Goal: Use online tool/utility: Utilize a website feature to perform a specific function

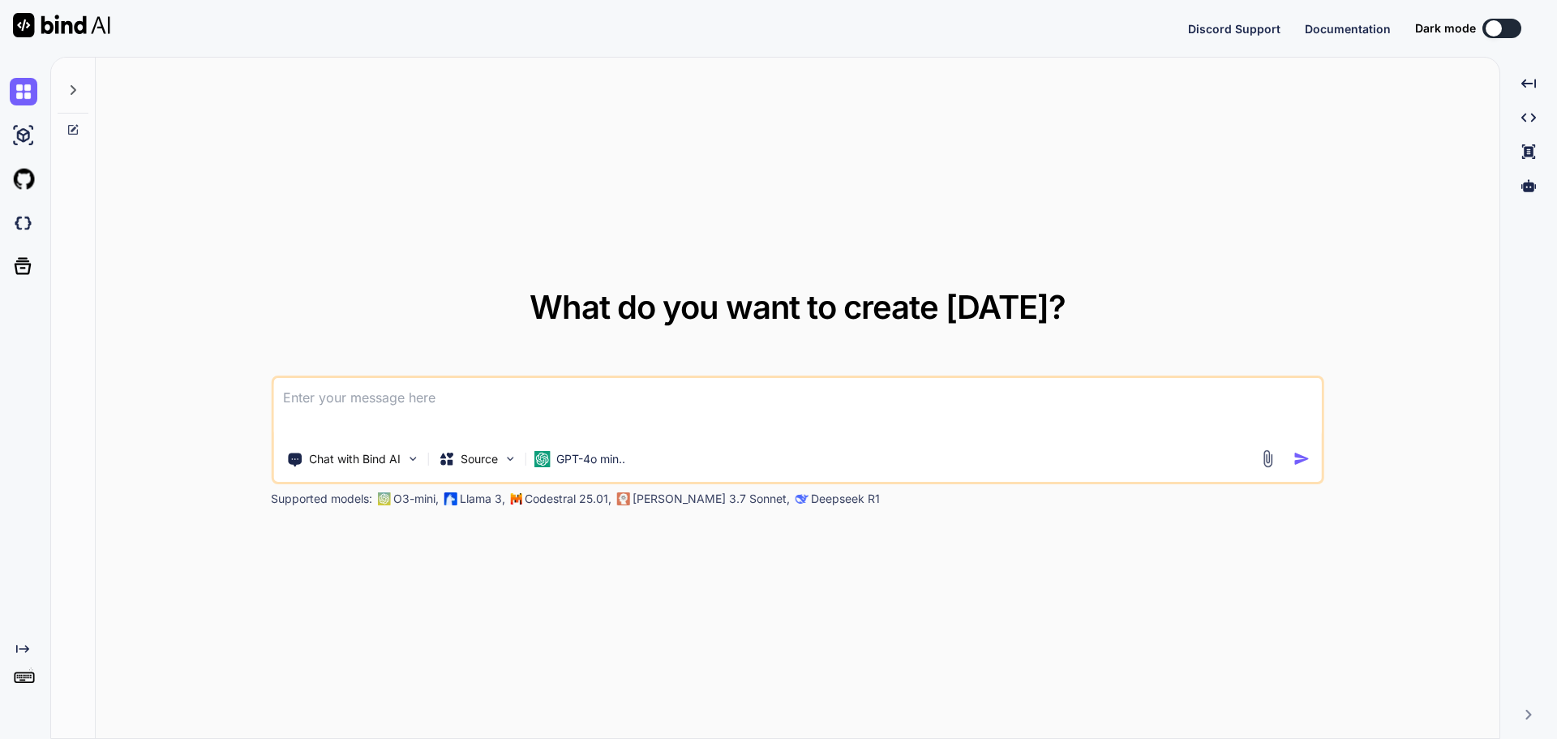
type textarea "x"
click at [401, 408] on textarea at bounding box center [797, 408] width 1049 height 60
type textarea "I"
type textarea "x"
type textarea "I"
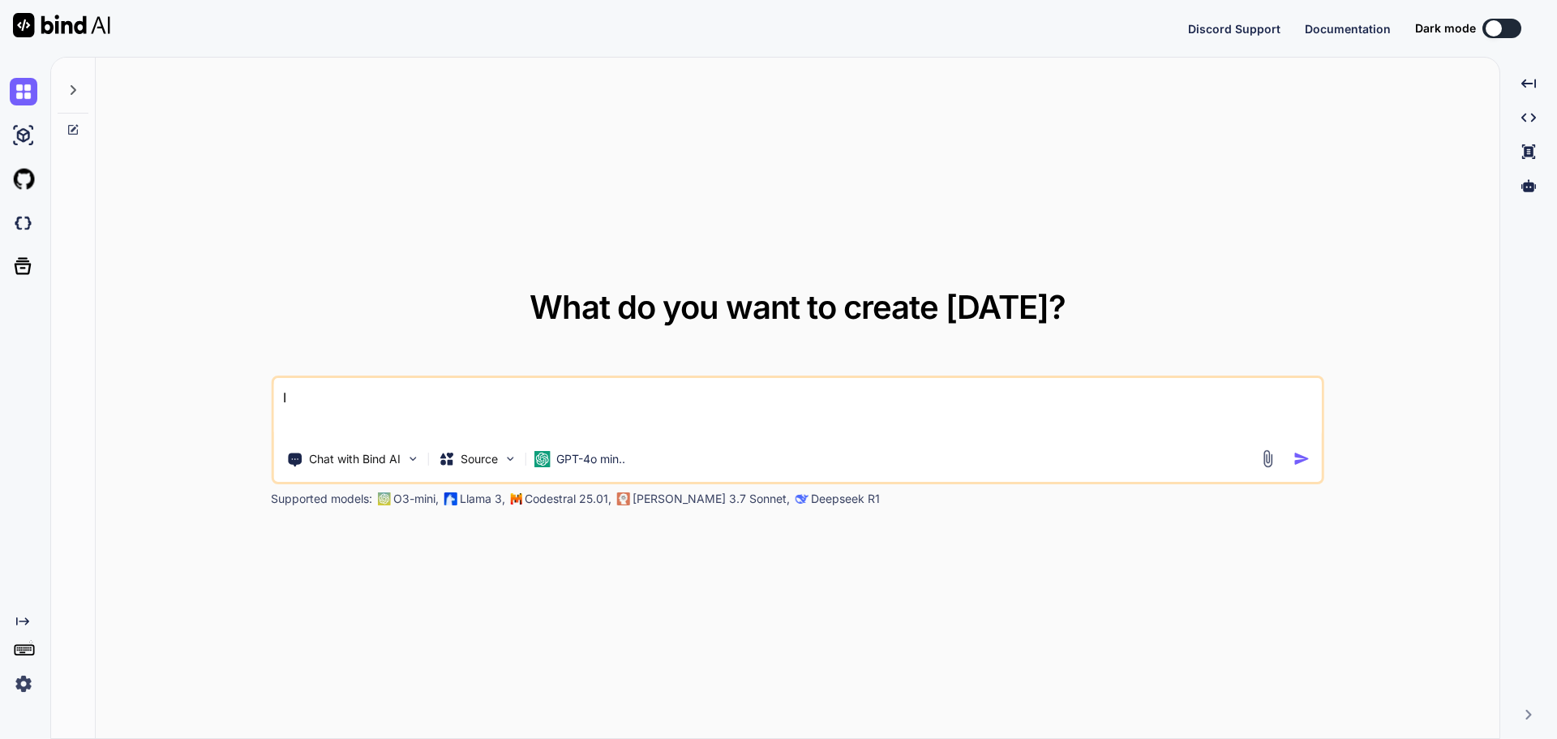
type textarea "x"
type textarea "I w"
type textarea "x"
type textarea "I wa"
type textarea "x"
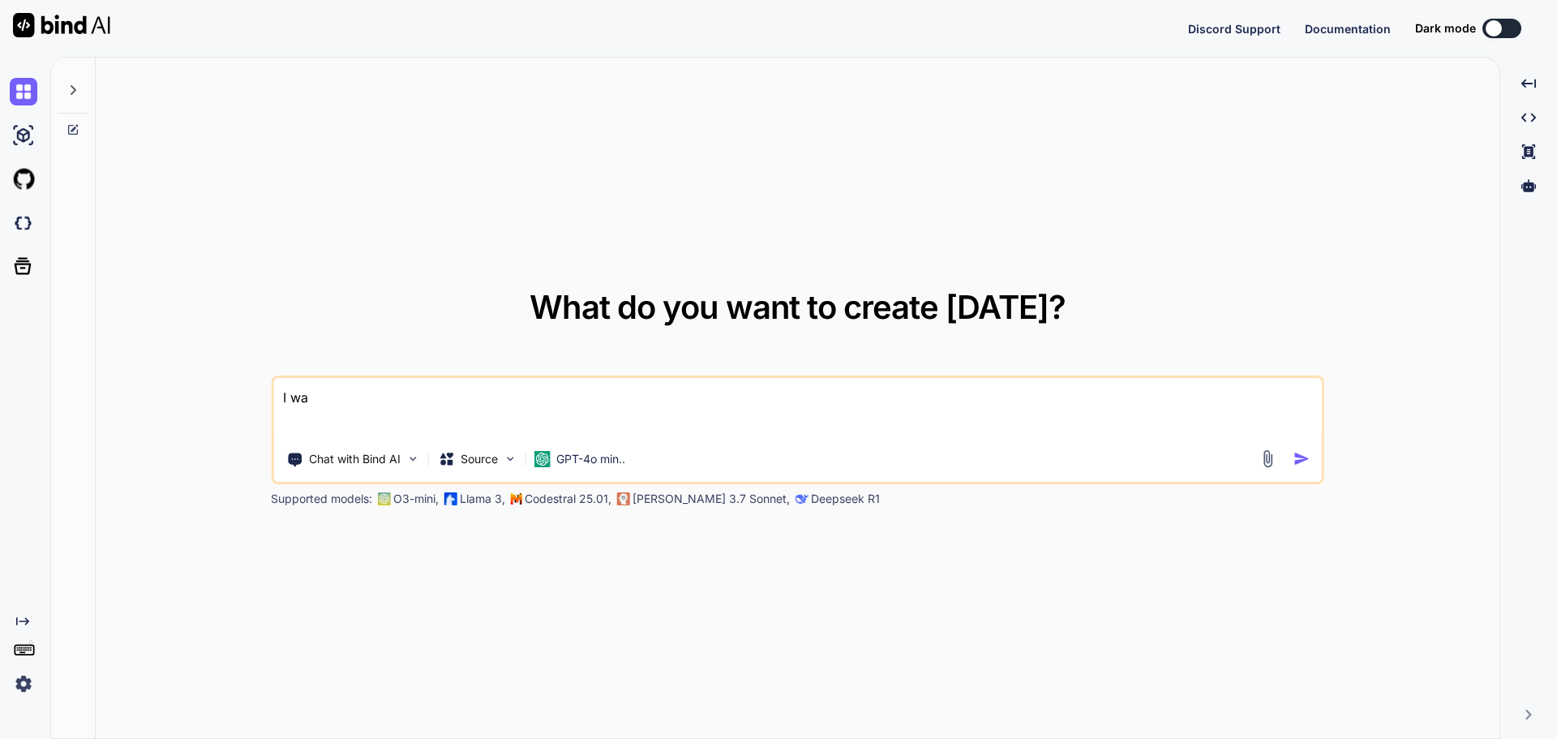
type textarea "I wan"
type textarea "x"
type textarea "I want"
type textarea "x"
type textarea "I want"
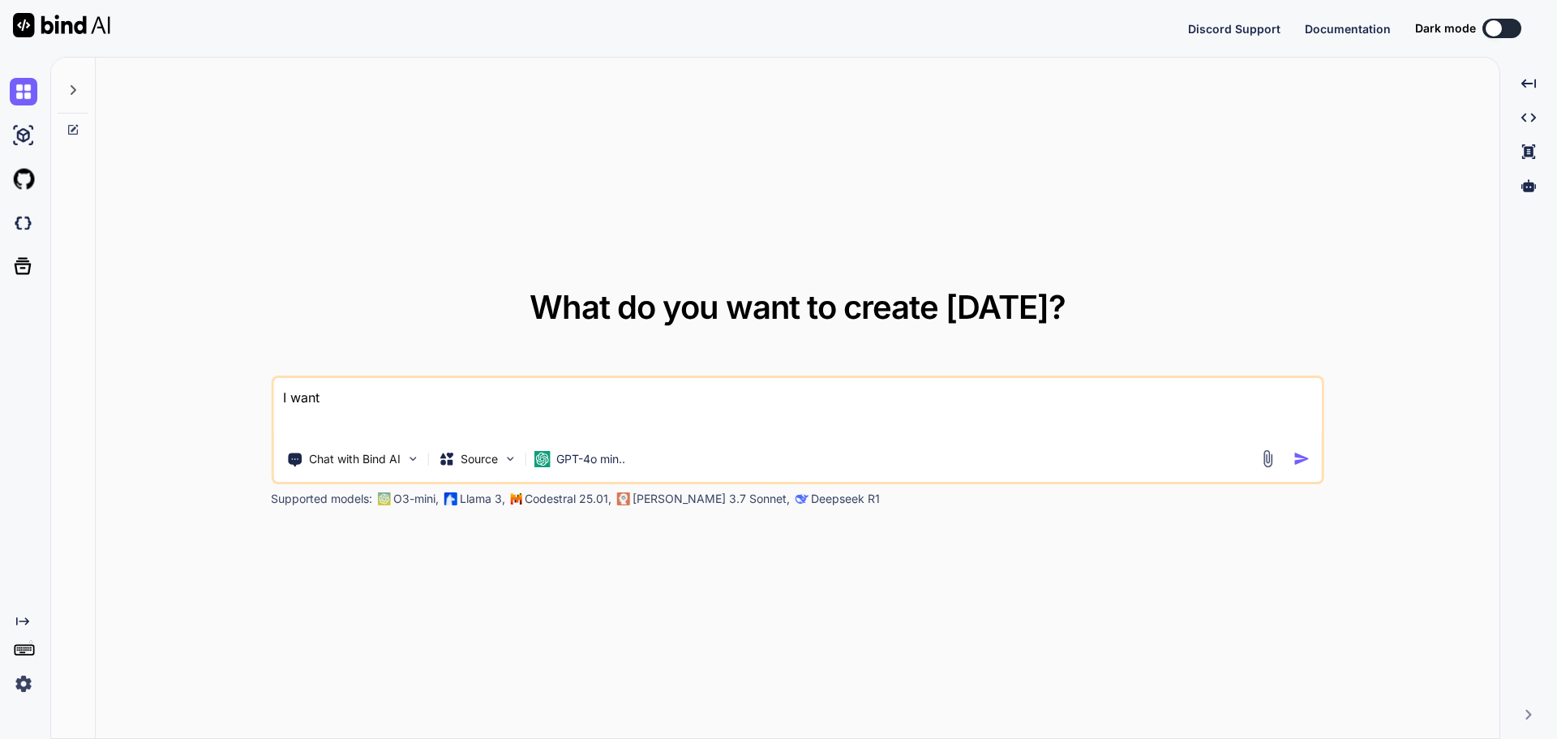
type textarea "x"
type textarea "I want t"
type textarea "x"
type textarea "I want to"
type textarea "x"
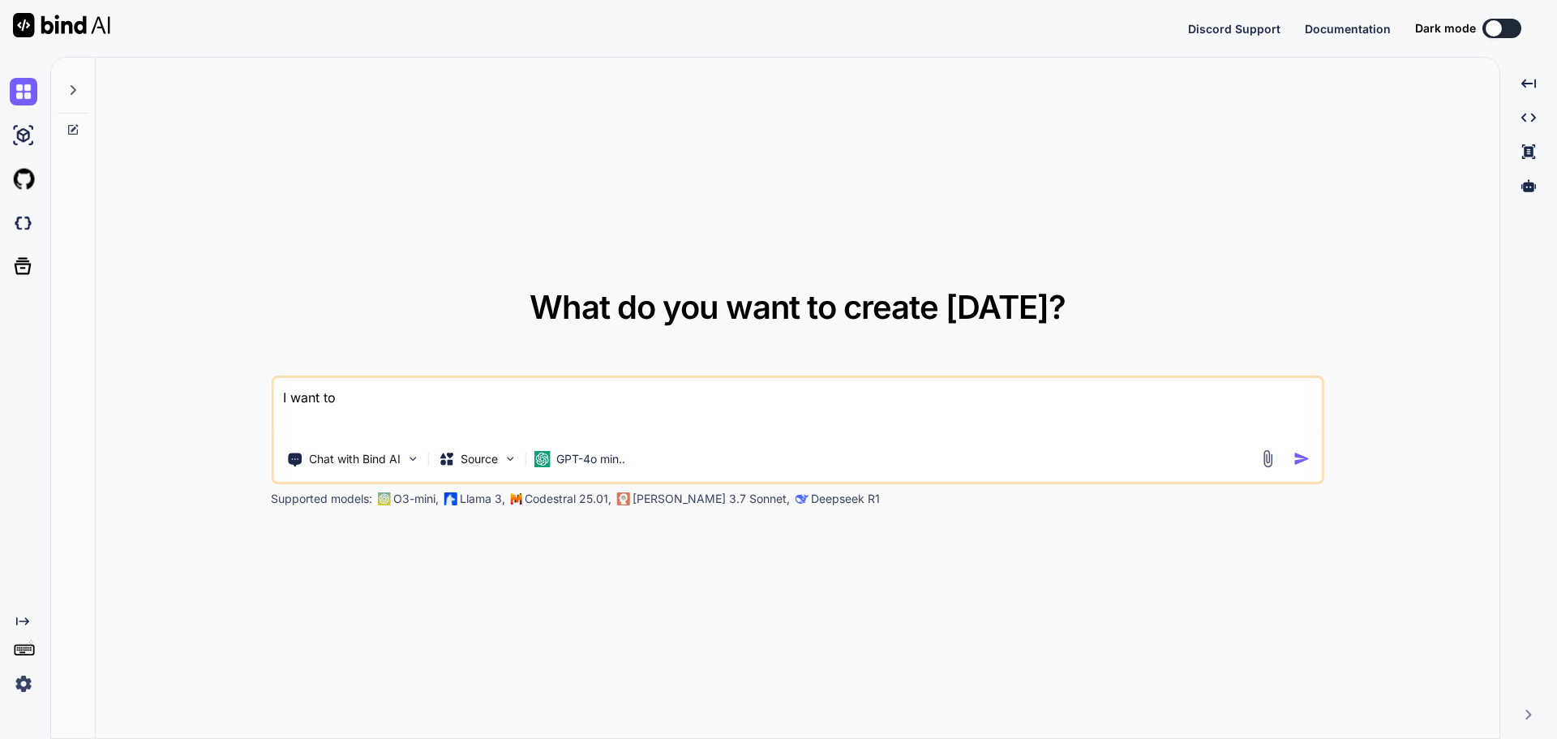
type textarea "I want to"
type textarea "x"
type textarea "I want to m"
type textarea "x"
type textarea "I want to ma"
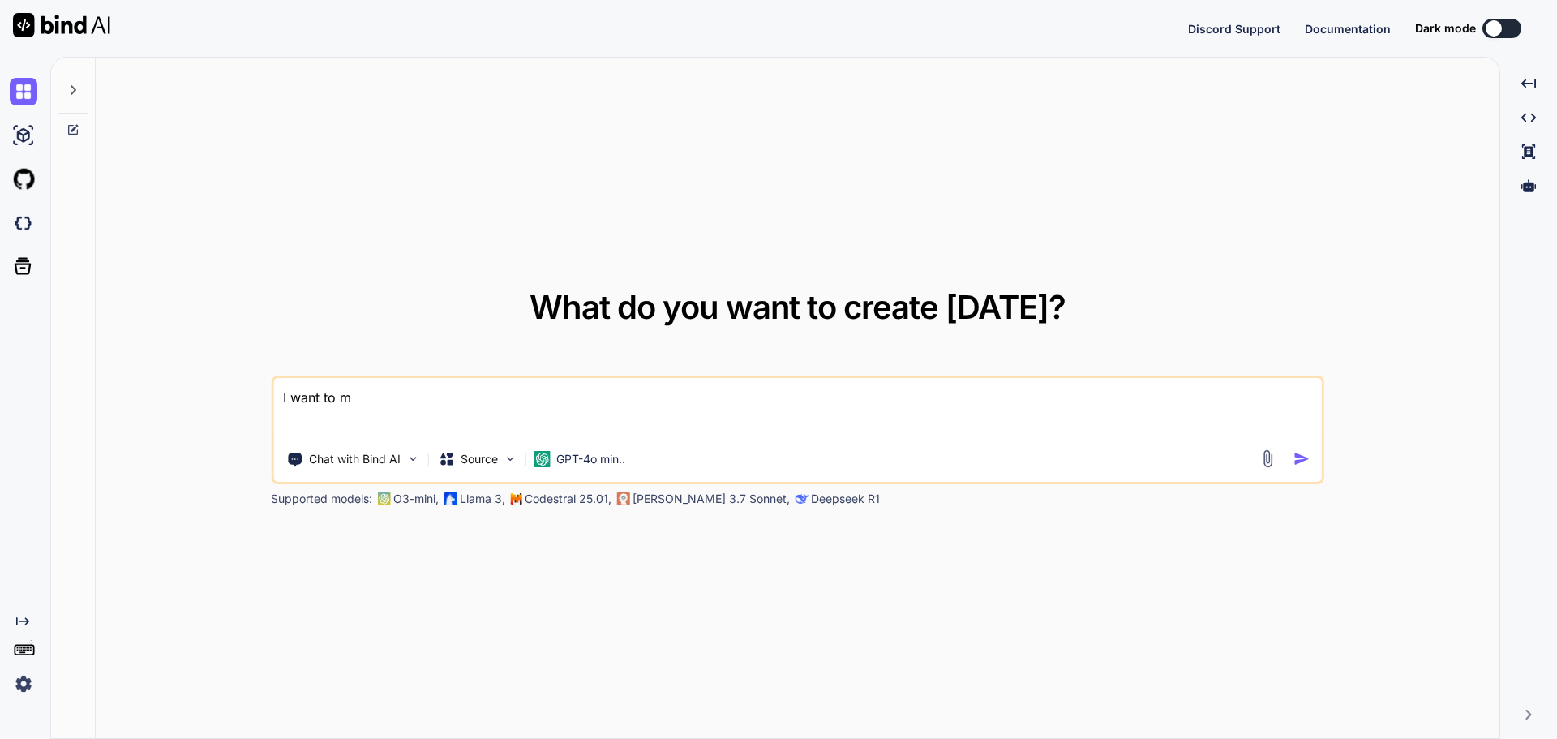
type textarea "x"
type textarea "I want to mak"
type textarea "x"
type textarea "I want to make"
type textarea "x"
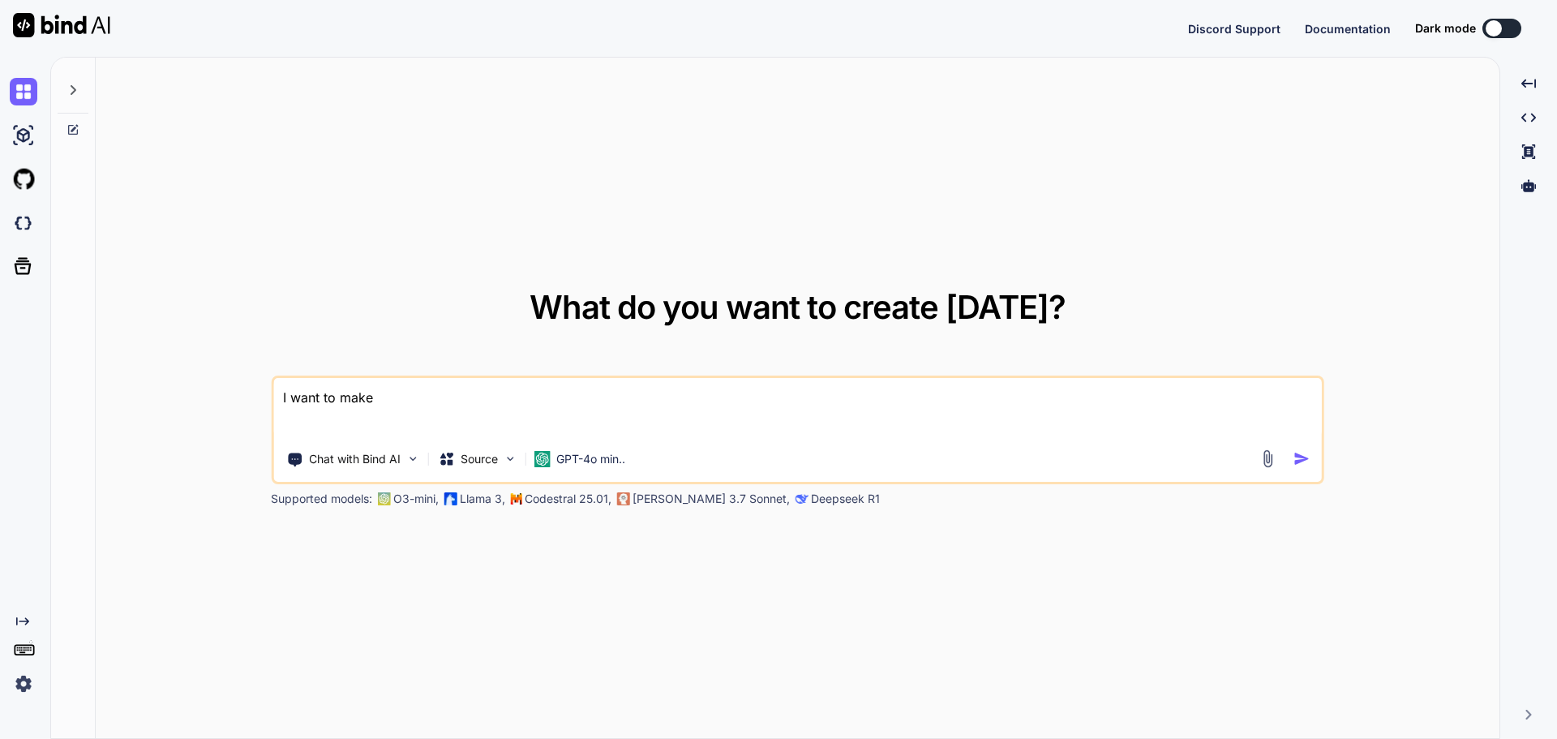
type textarea "I want to make"
type textarea "x"
type textarea "I want to make a"
type textarea "x"
type textarea "I want to make an"
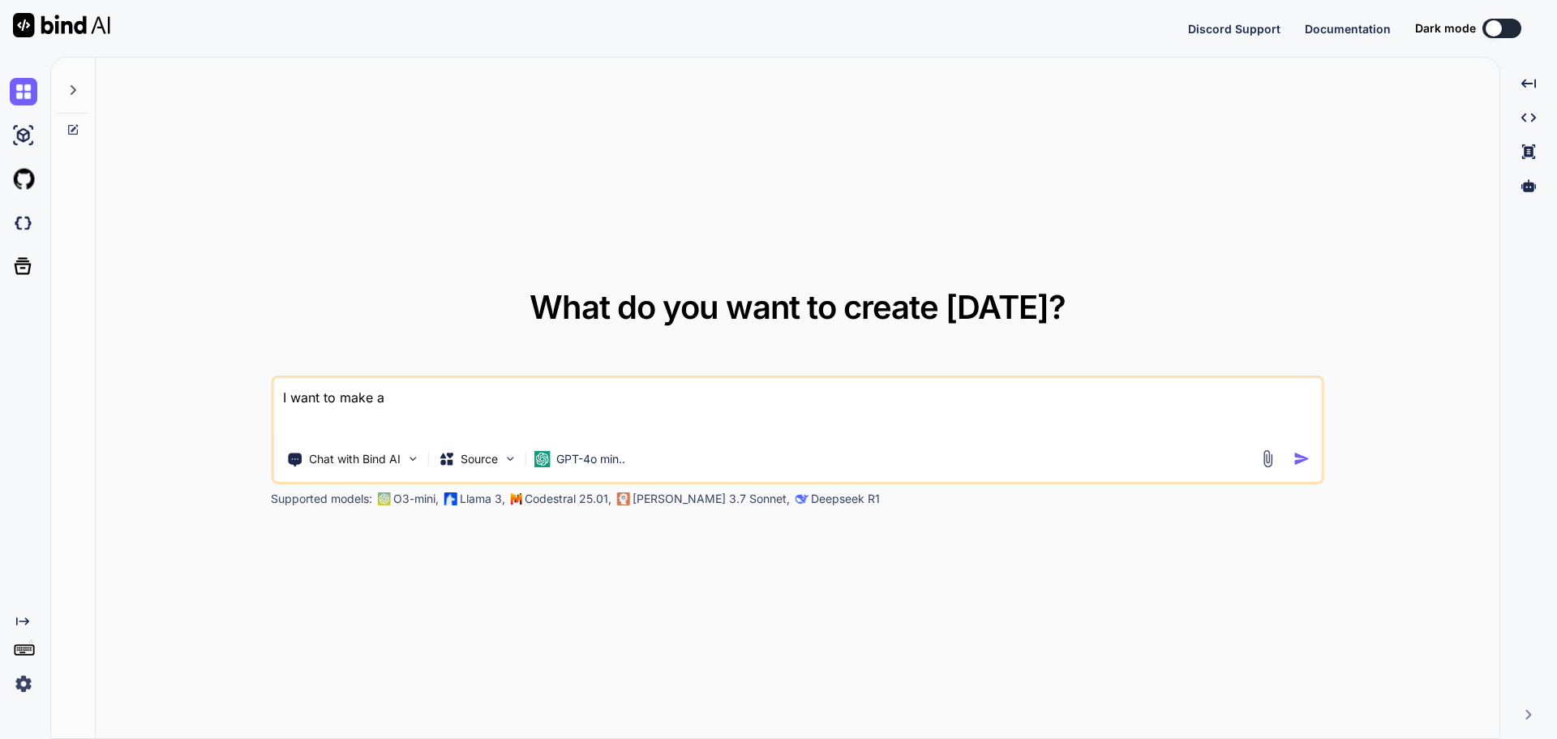
type textarea "x"
type textarea "I want to make an"
type textarea "x"
type textarea "I want to make an"
type textarea "x"
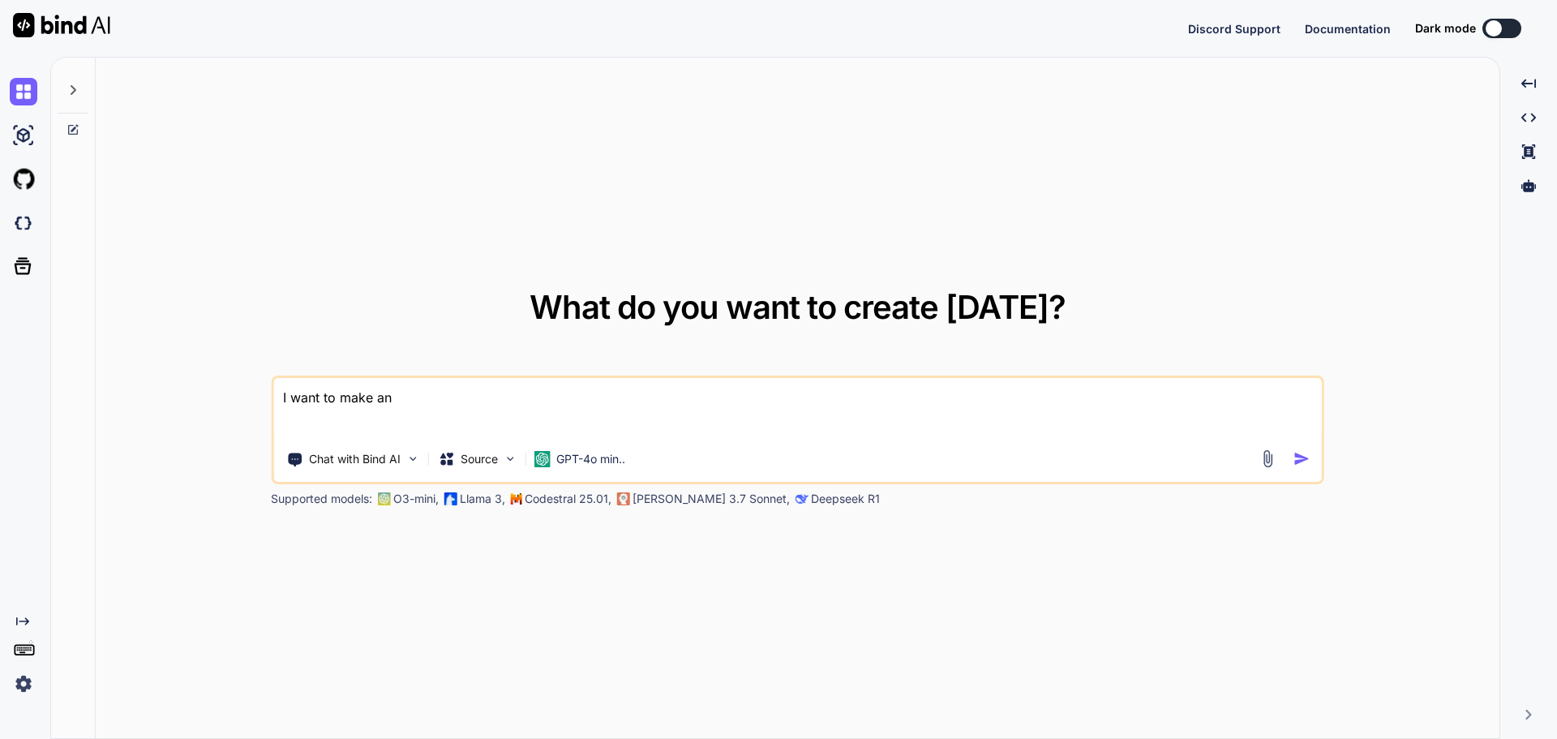
type textarea "I want to make a"
type textarea "x"
type textarea "I want to make"
type textarea "x"
type textarea "I want to make"
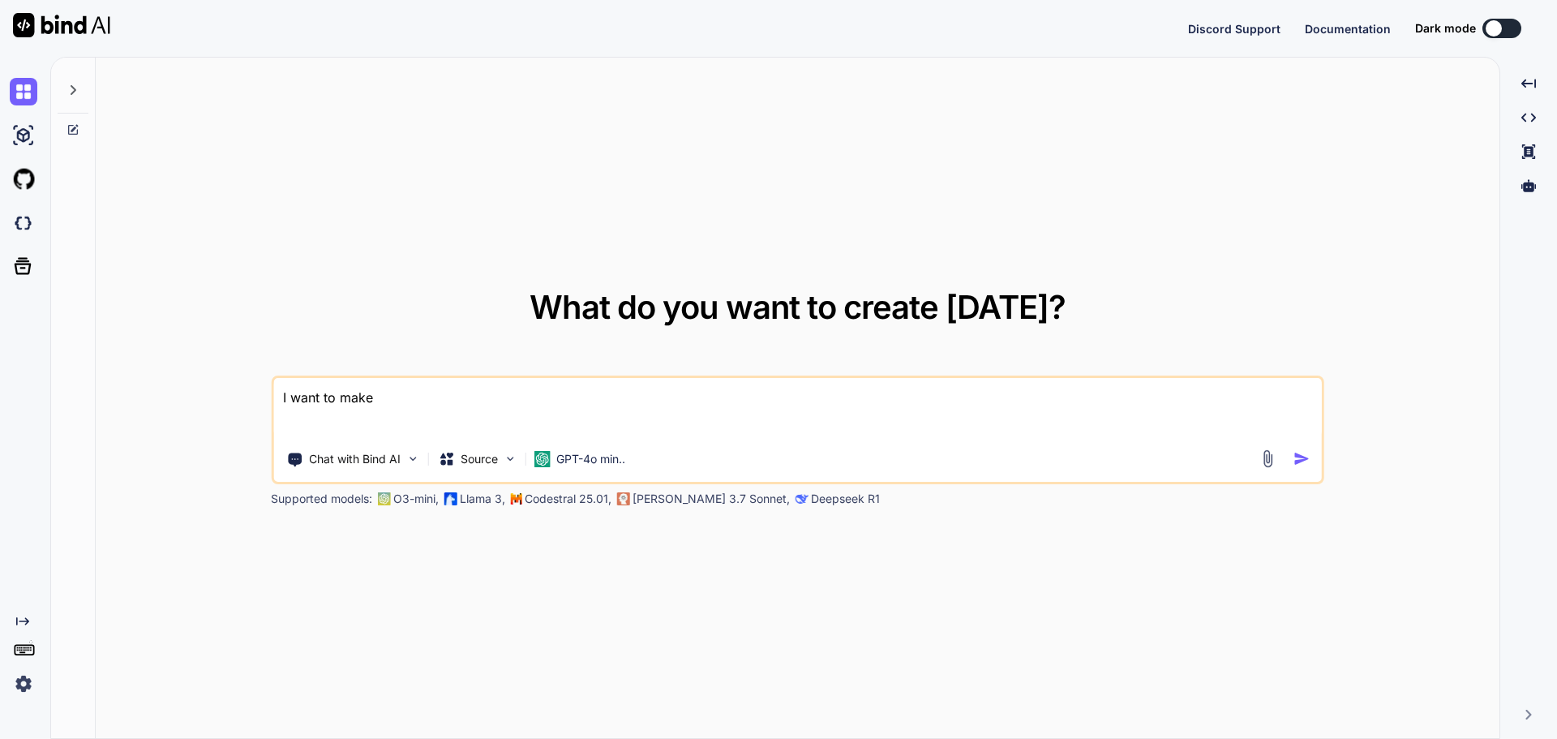
type textarea "x"
type textarea "I want to mak"
type textarea "x"
type textarea "I want to ma"
type textarea "x"
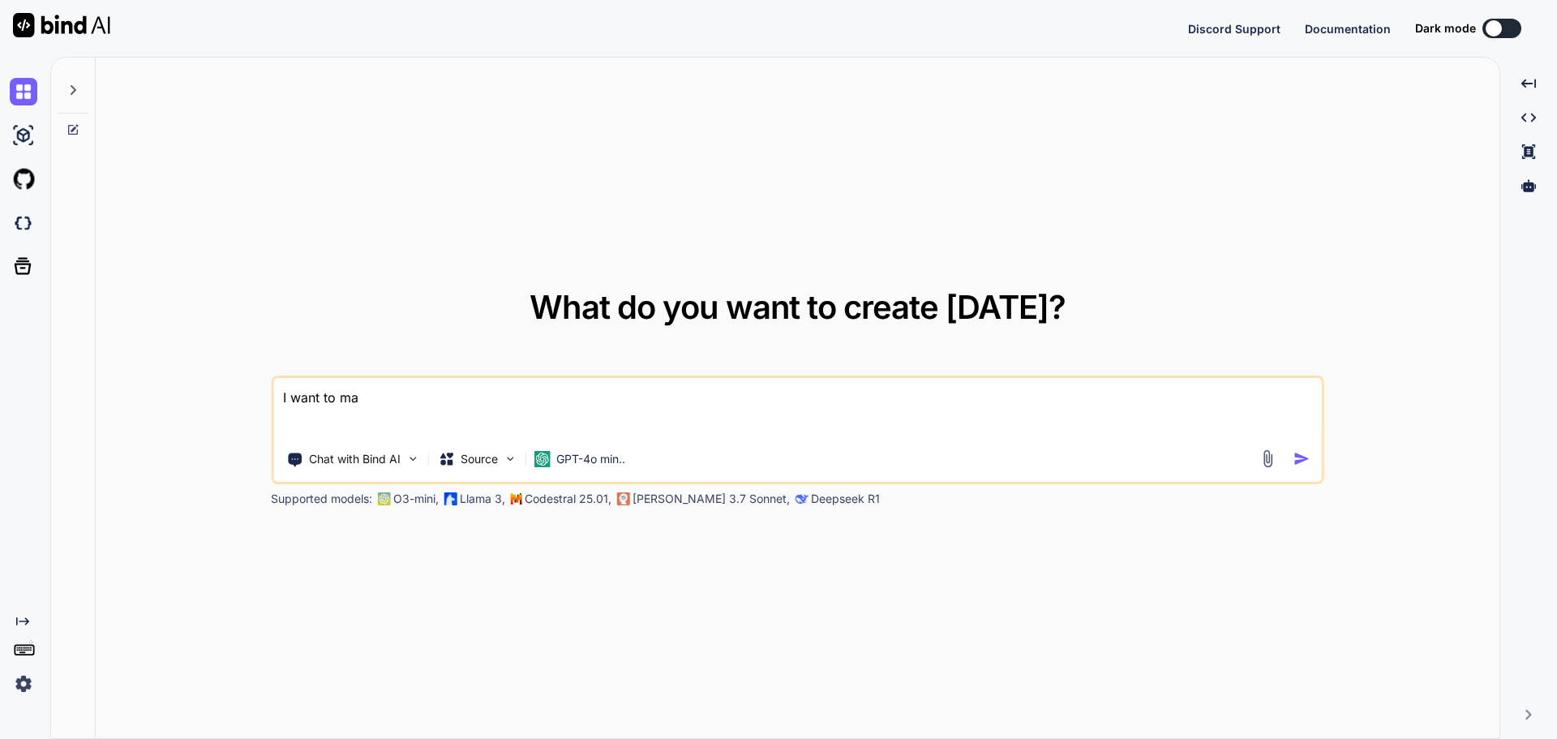
type textarea "I want to m"
type textarea "x"
type textarea "I want to"
type textarea "x"
type textarea "I want to"
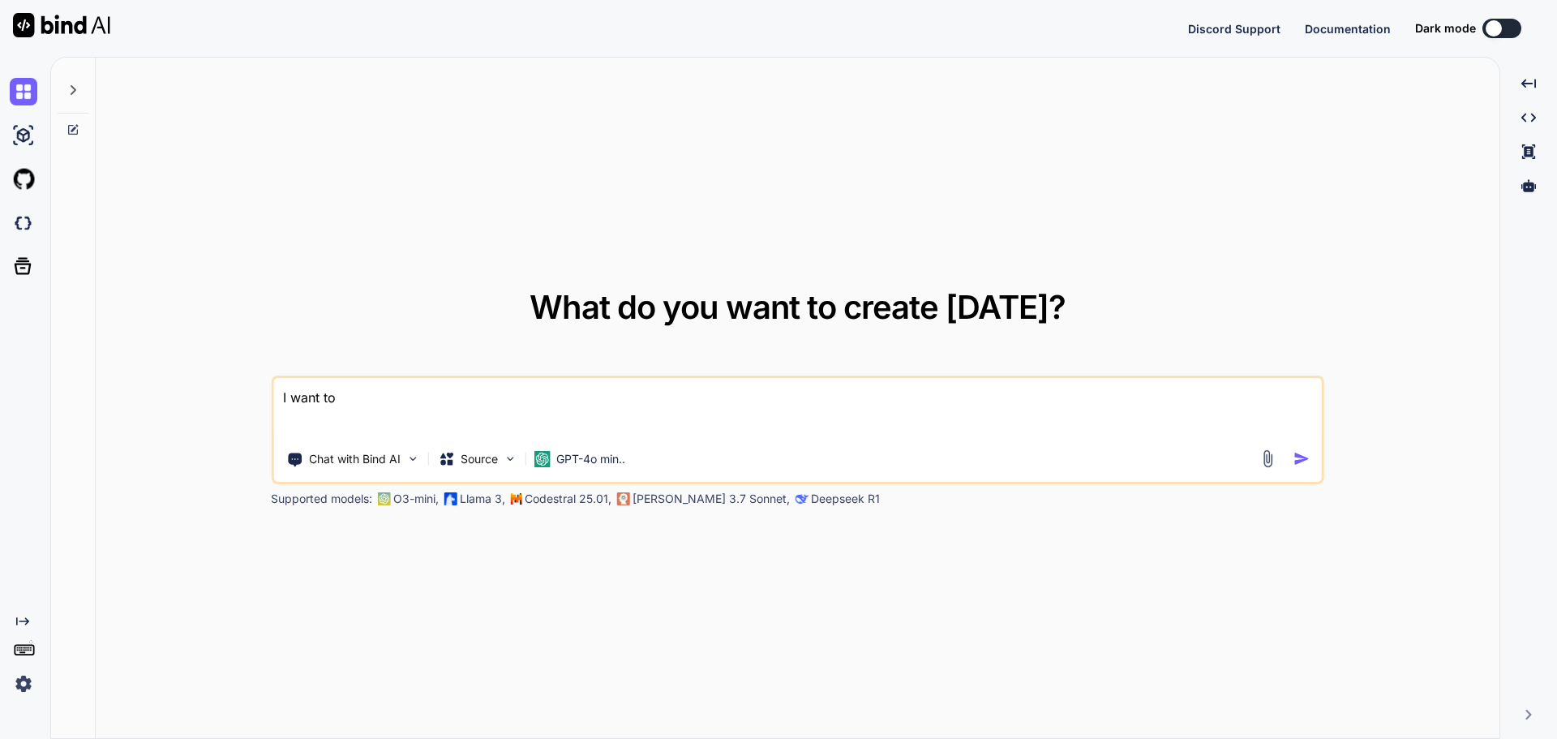
type textarea "x"
type textarea "I want t"
type textarea "x"
type textarea "I want"
type textarea "x"
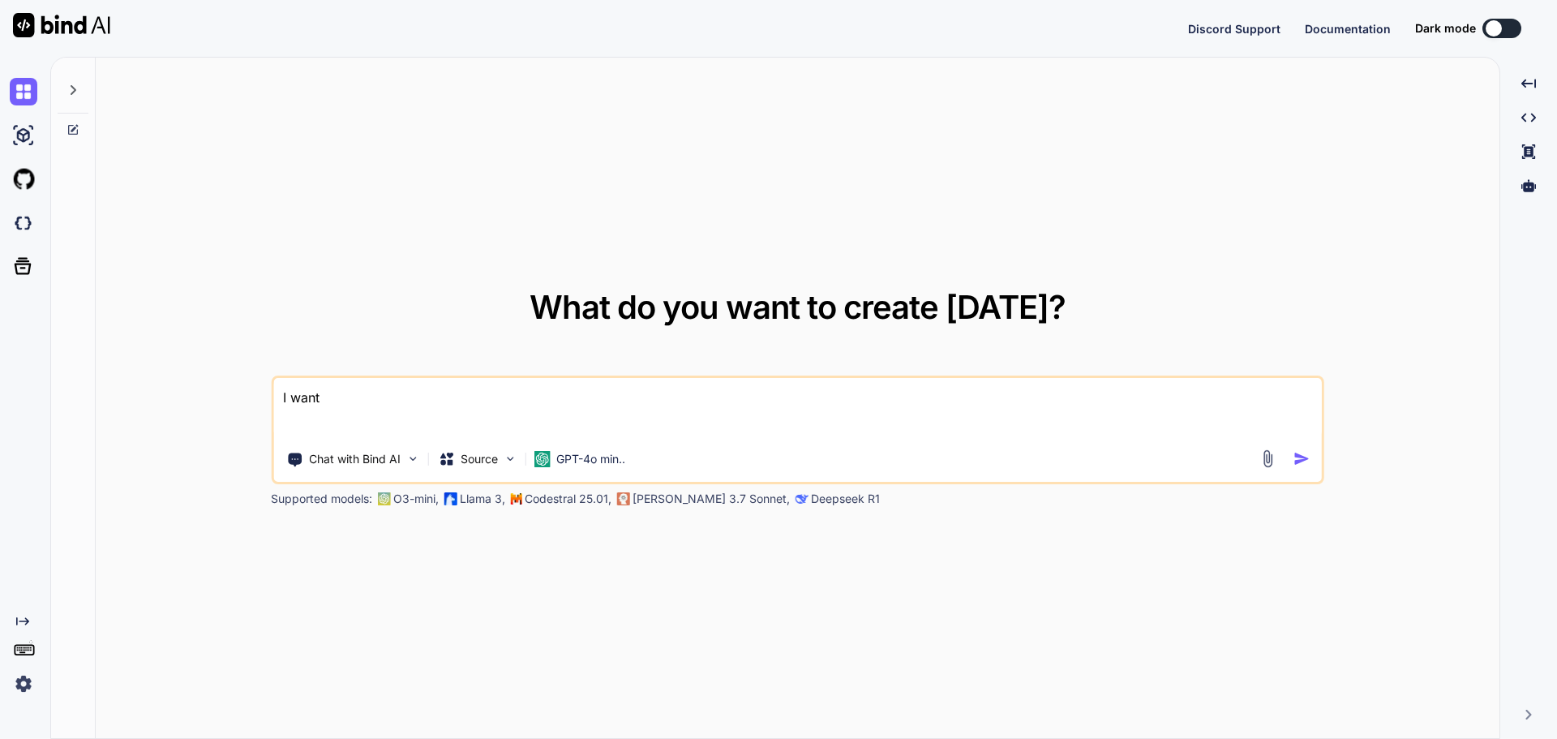
type textarea "I want"
type textarea "x"
type textarea "I wan"
type textarea "x"
type textarea "I wa"
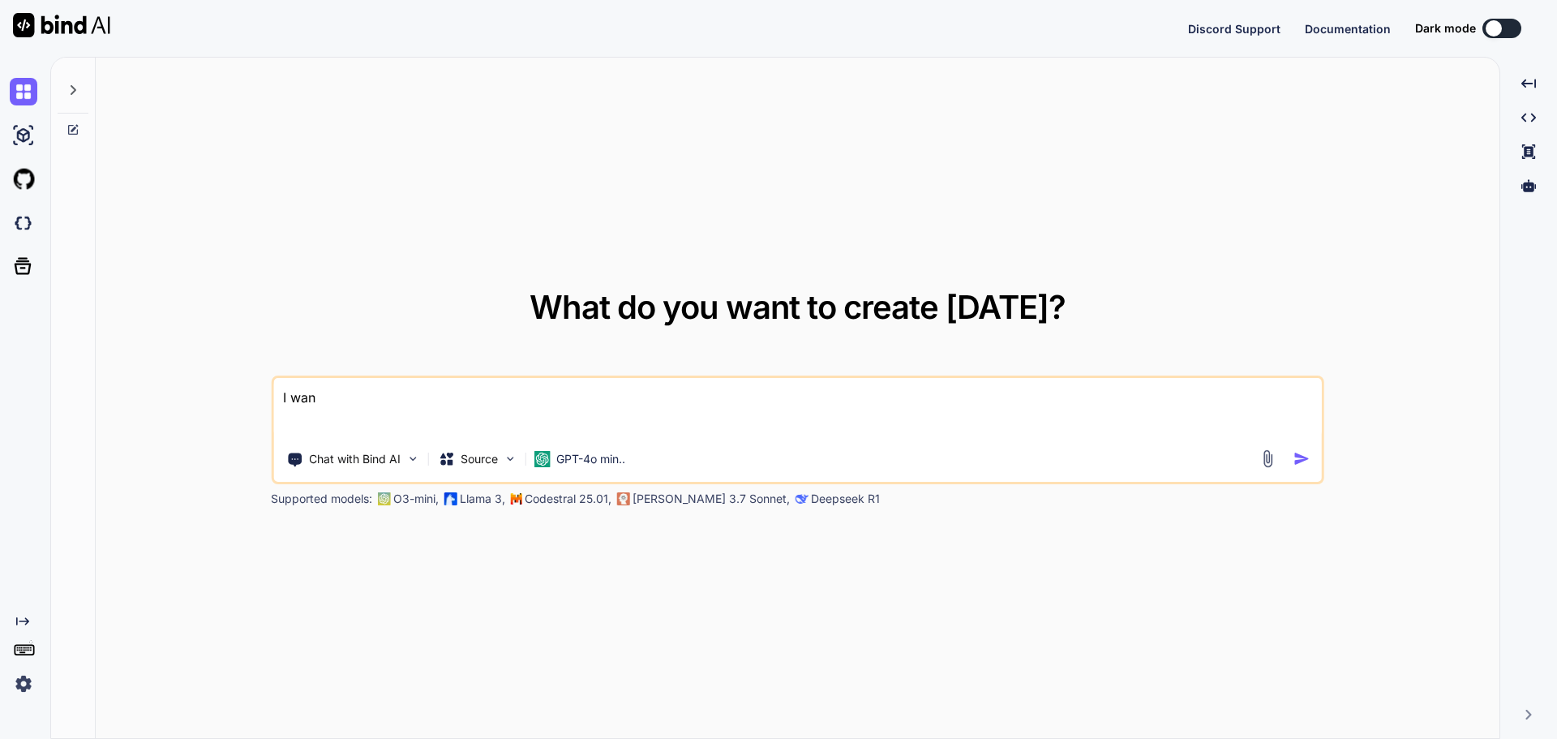
type textarea "x"
type textarea "I w"
type textarea "x"
type textarea "I"
type textarea "x"
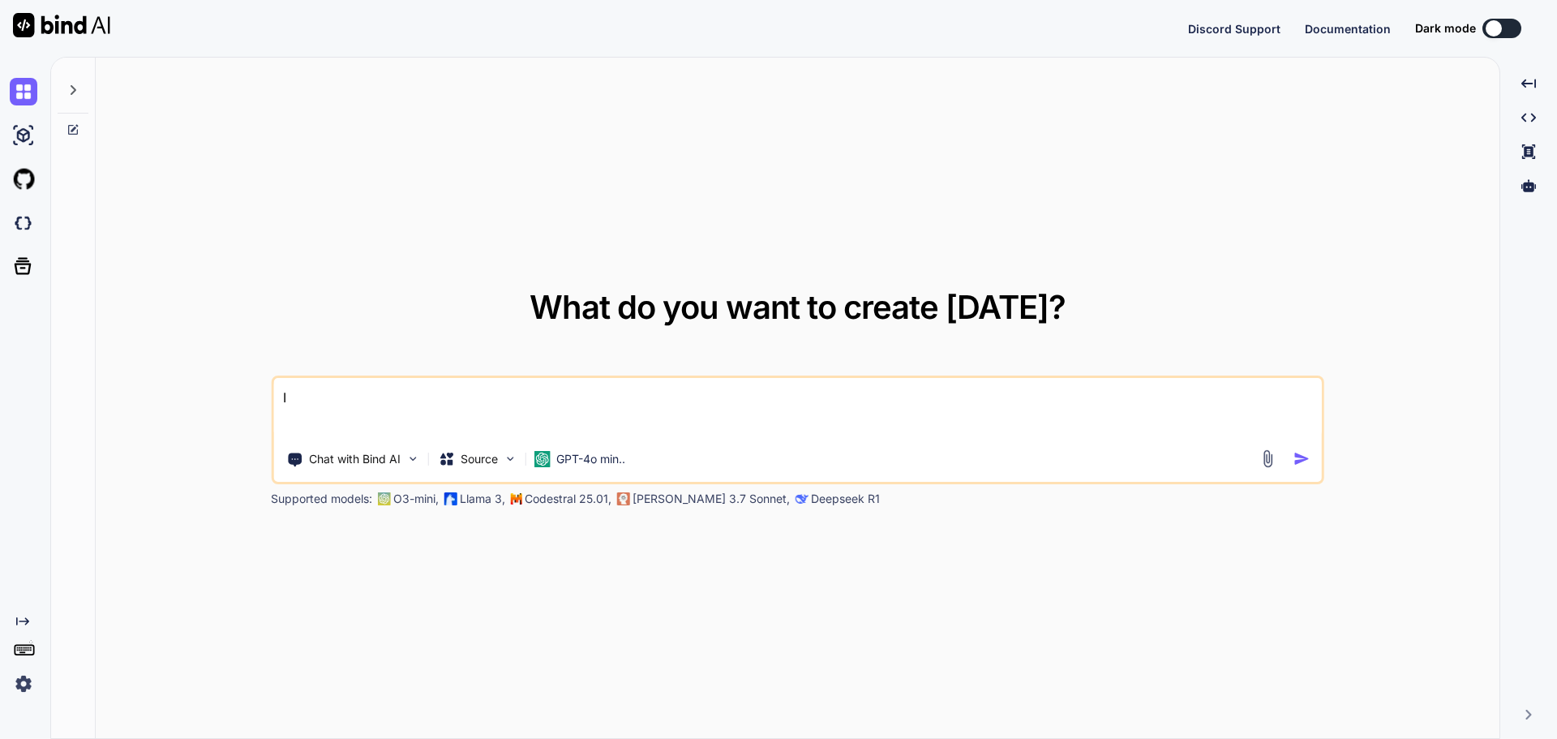
type textarea "I"
type textarea "x"
type textarea "M"
type textarea "x"
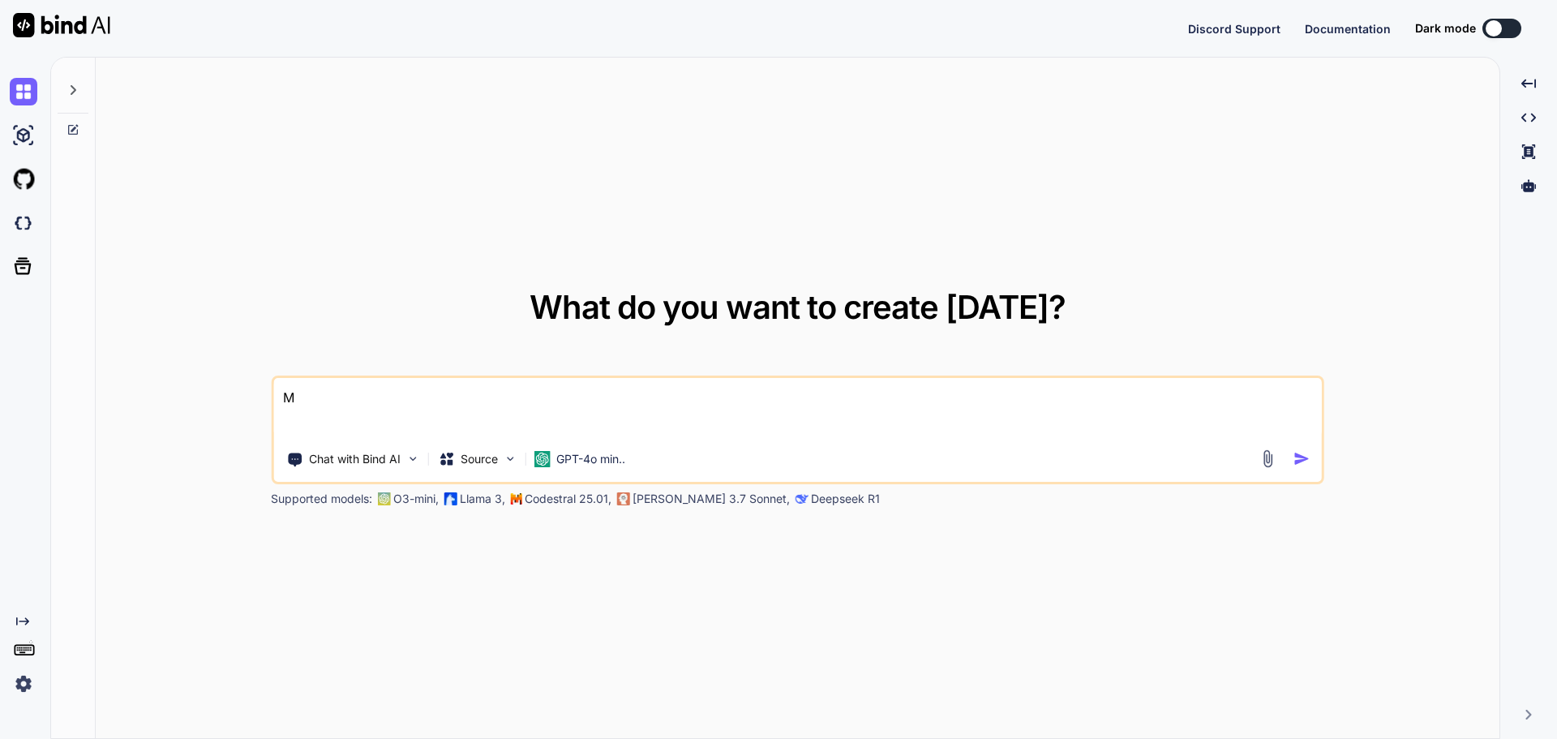
type textarea "Me"
type textarea "x"
type textarea "Me"
type textarea "x"
type textarea "Me g"
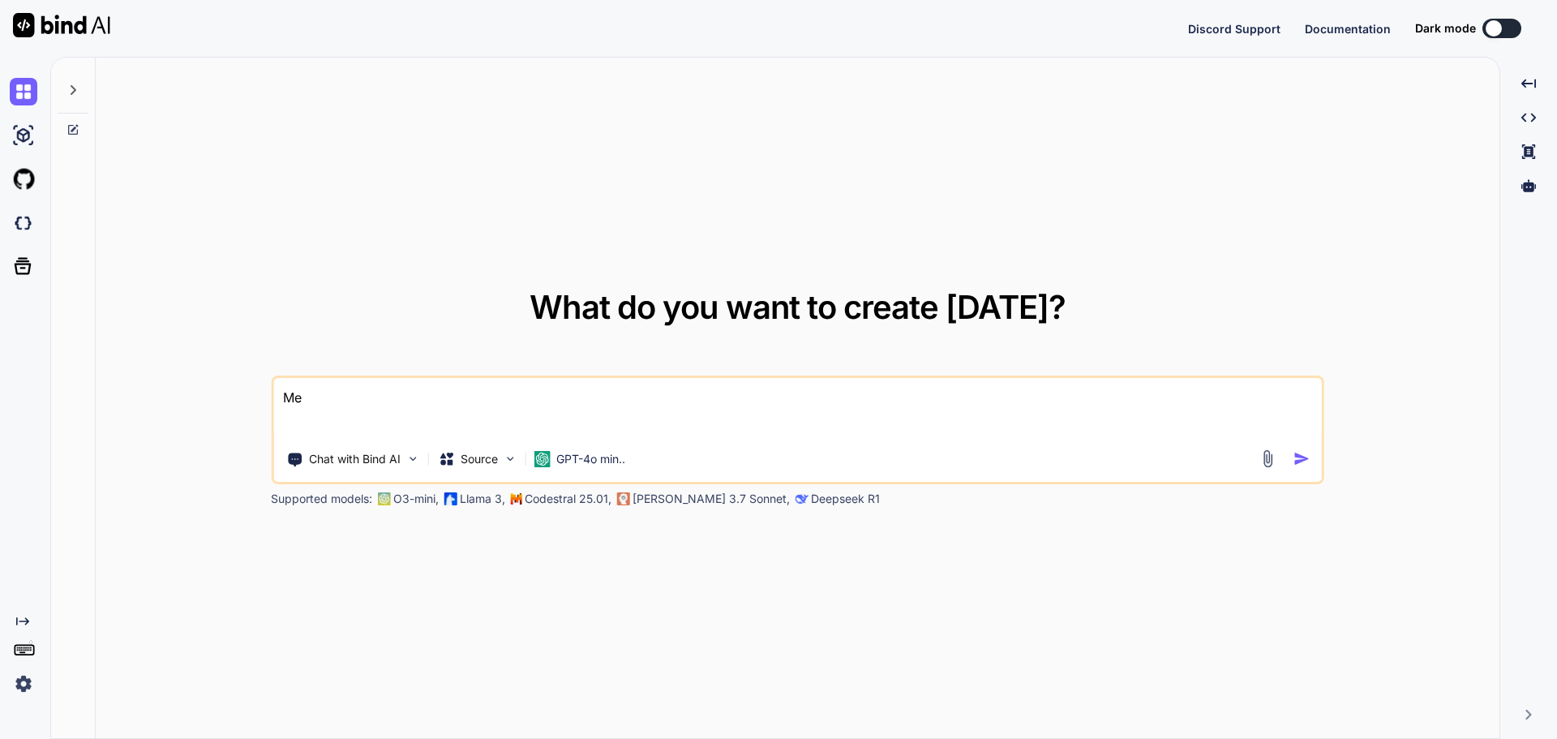
type textarea "x"
type textarea "Me gu"
type textarea "x"
type textarea "Me [PERSON_NAME]"
type textarea "x"
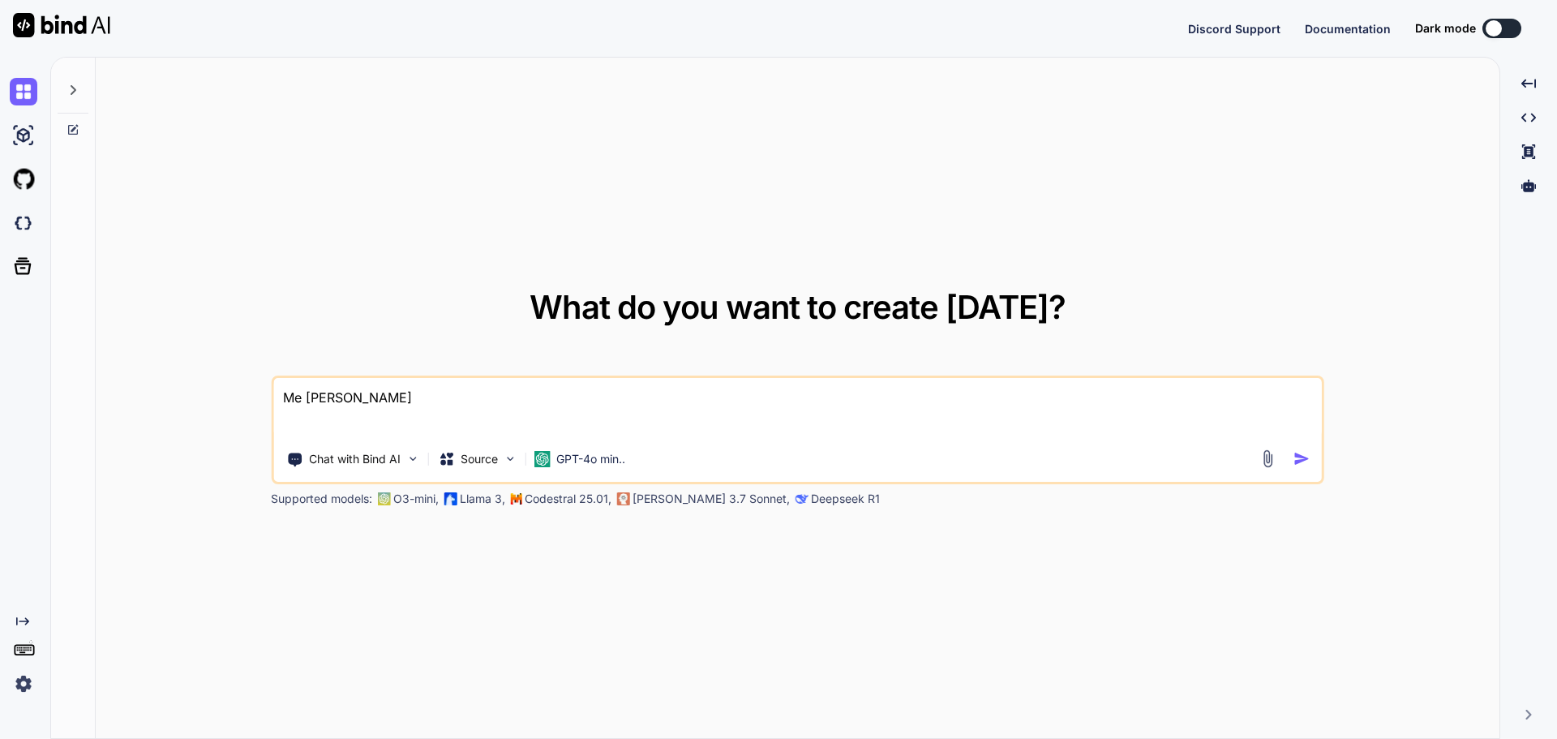
type textarea "Me gust"
type textarea "x"
type textarea "Me gusta"
type textarea "x"
type textarea "Me gustar"
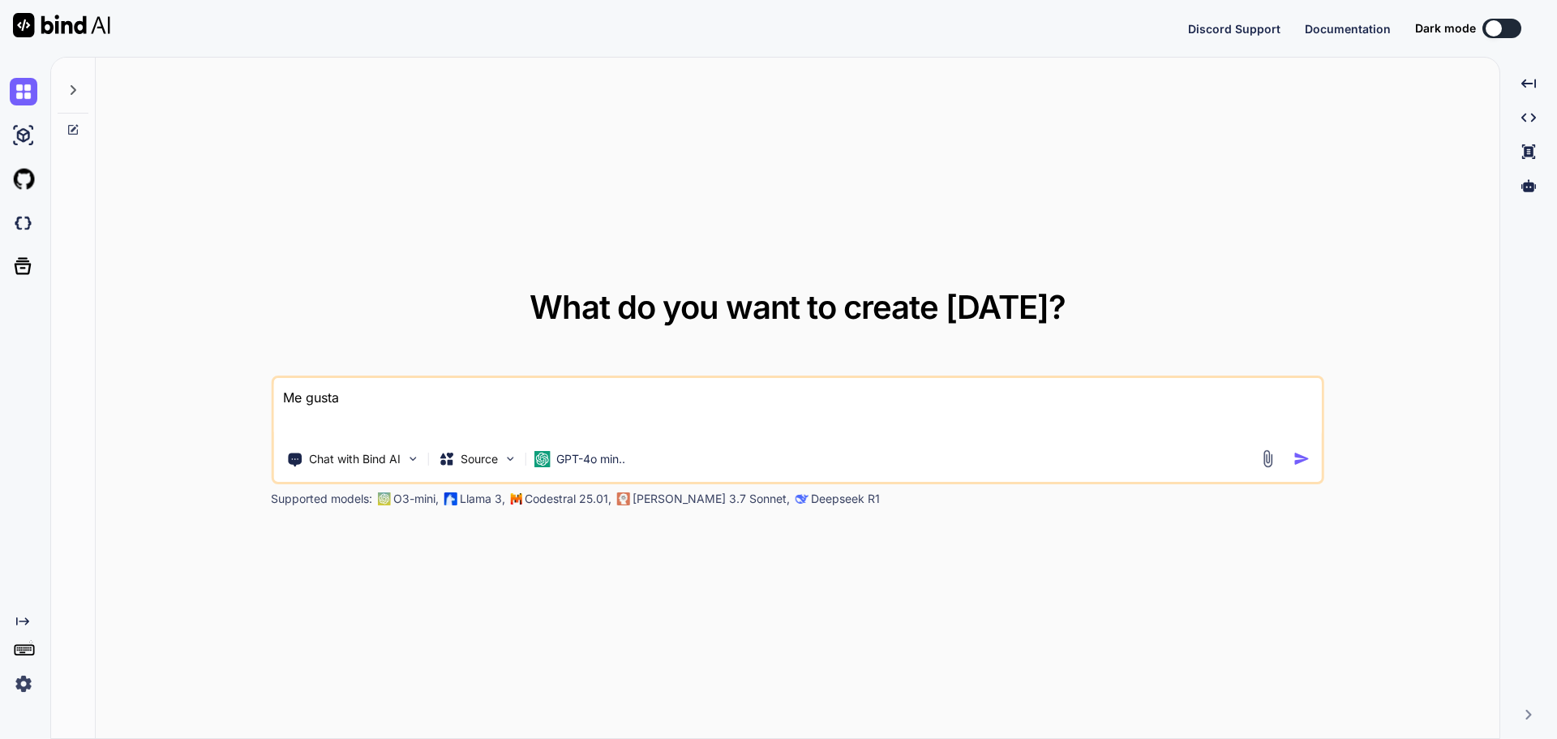
type textarea "x"
type textarea "Me gustari"
type textarea "x"
type textarea "Me gustaria"
type textarea "x"
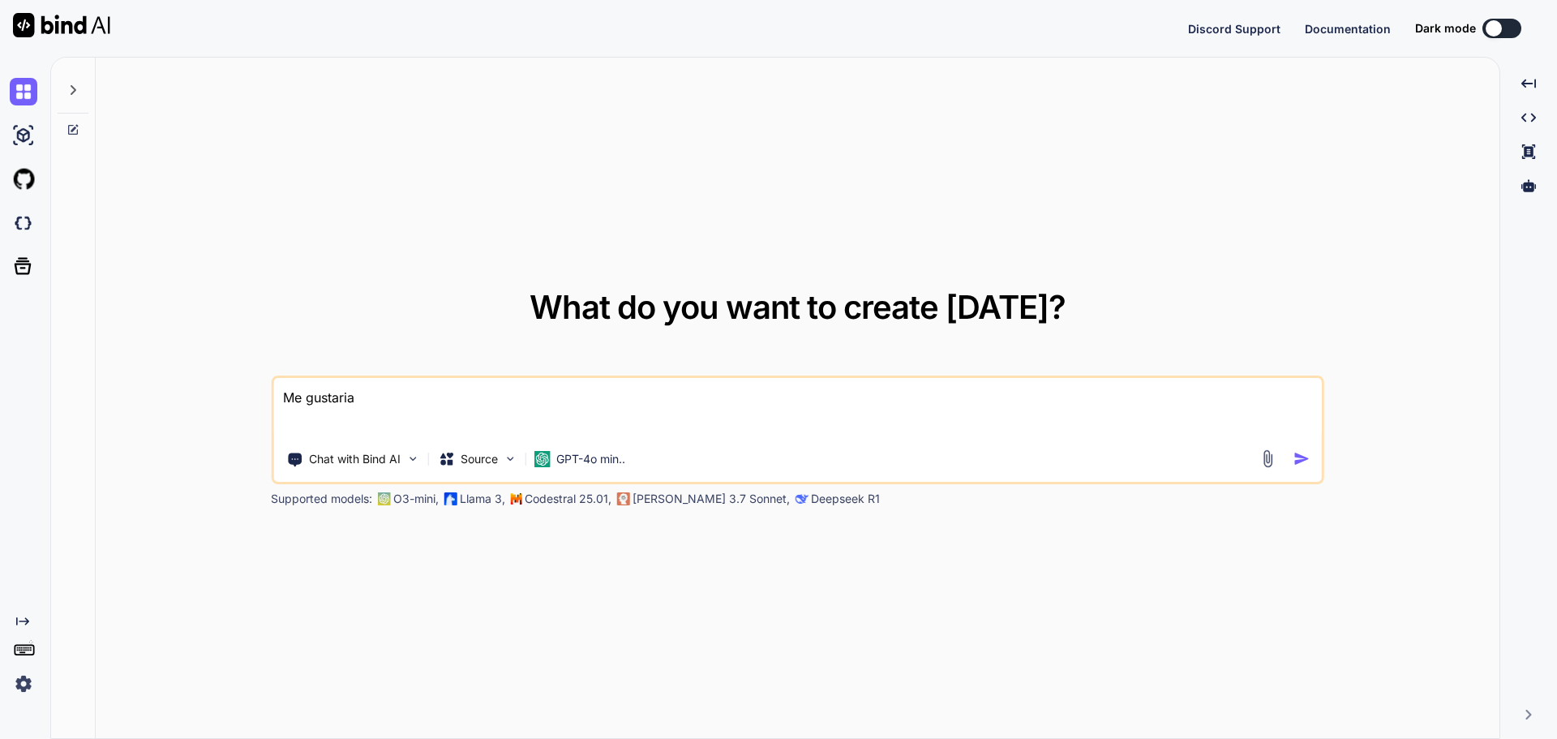
type textarea "Me gustaria"
type textarea "x"
type textarea "Me gustaria h"
type textarea "x"
type textarea "Me gustaria ha"
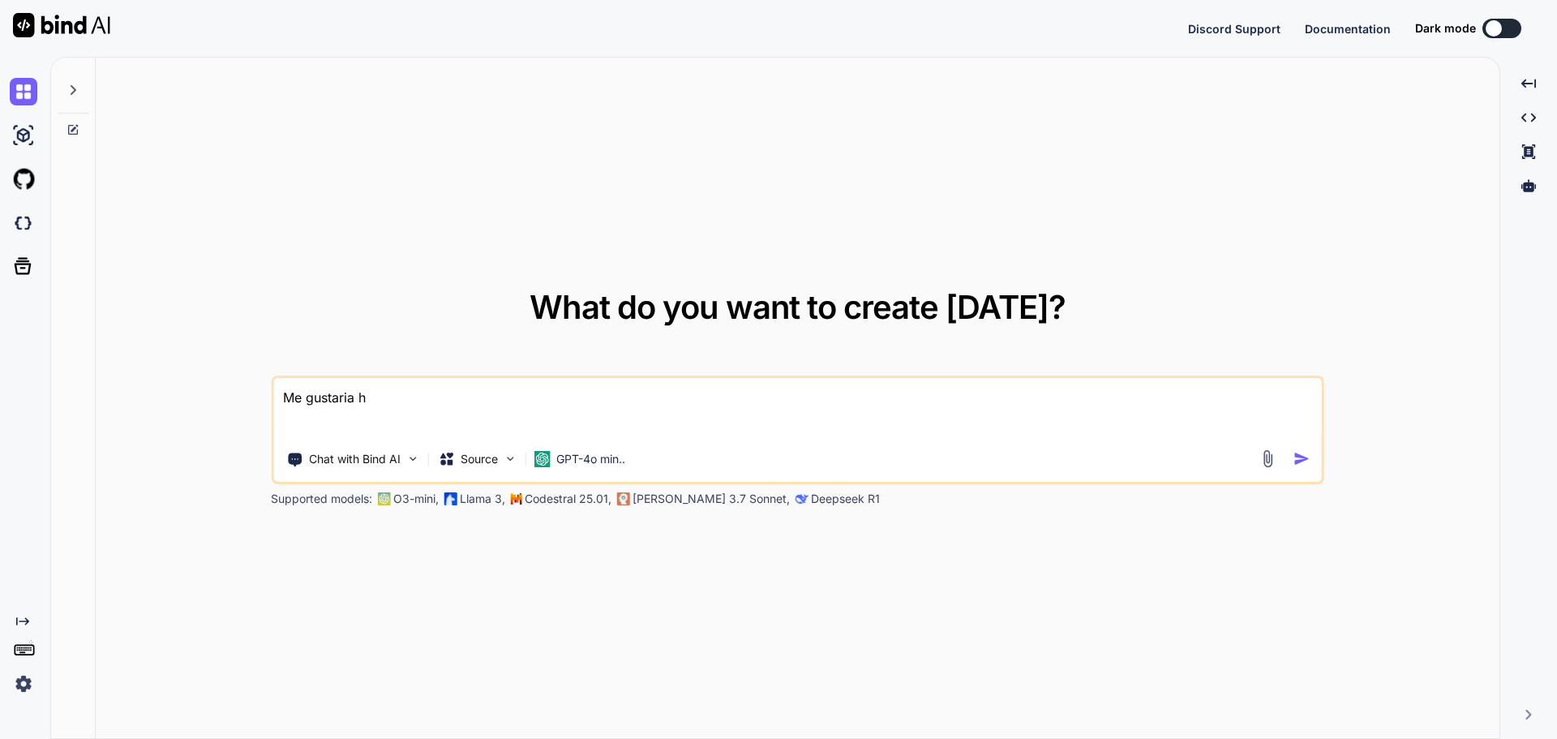
type textarea "x"
type textarea "Me gustaria hac"
type textarea "x"
type textarea "Me gustaria hace"
type textarea "x"
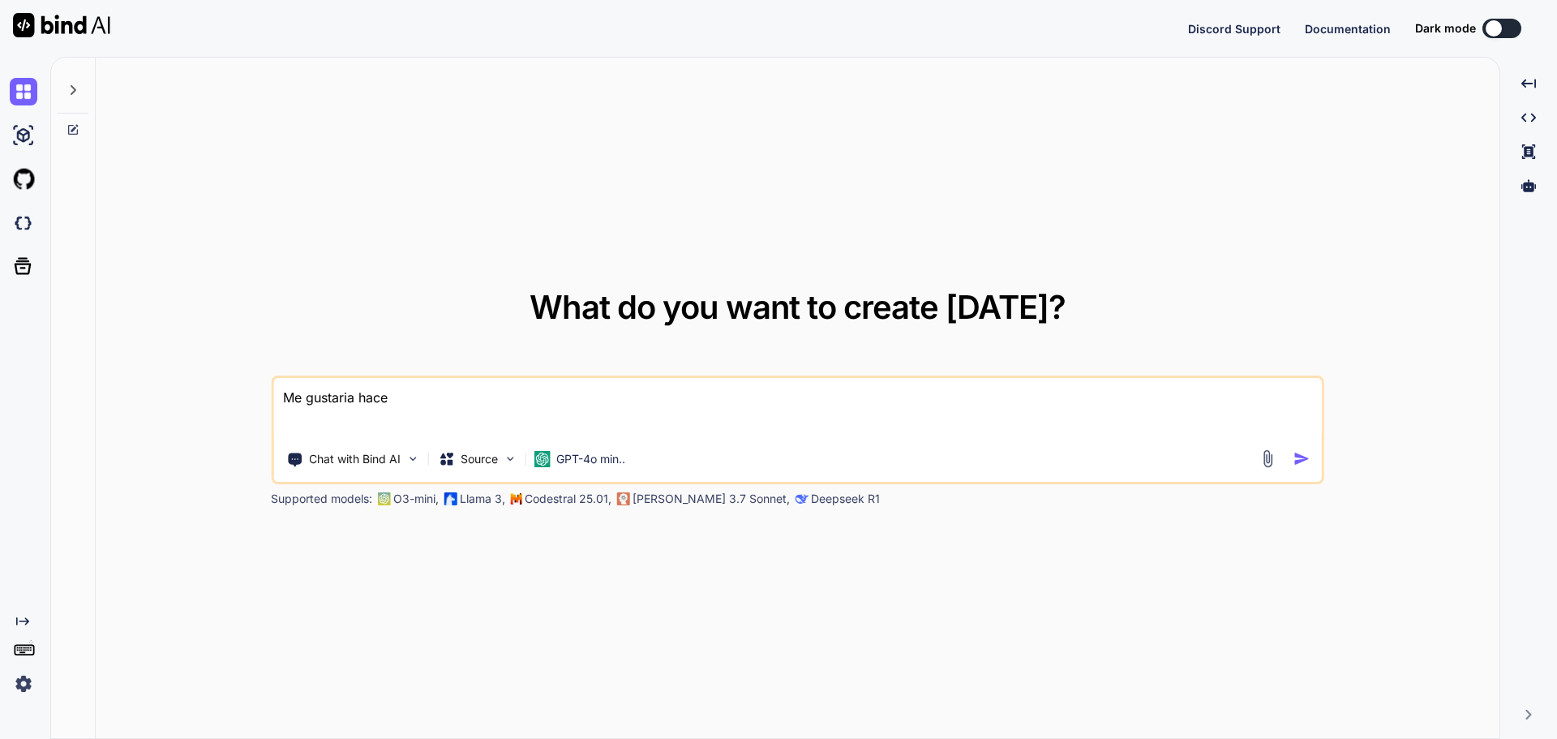
type textarea "Me gustaria hacer"
type textarea "x"
type textarea "Me gustaria hacer"
type textarea "x"
type textarea "Me gustaria hacer u"
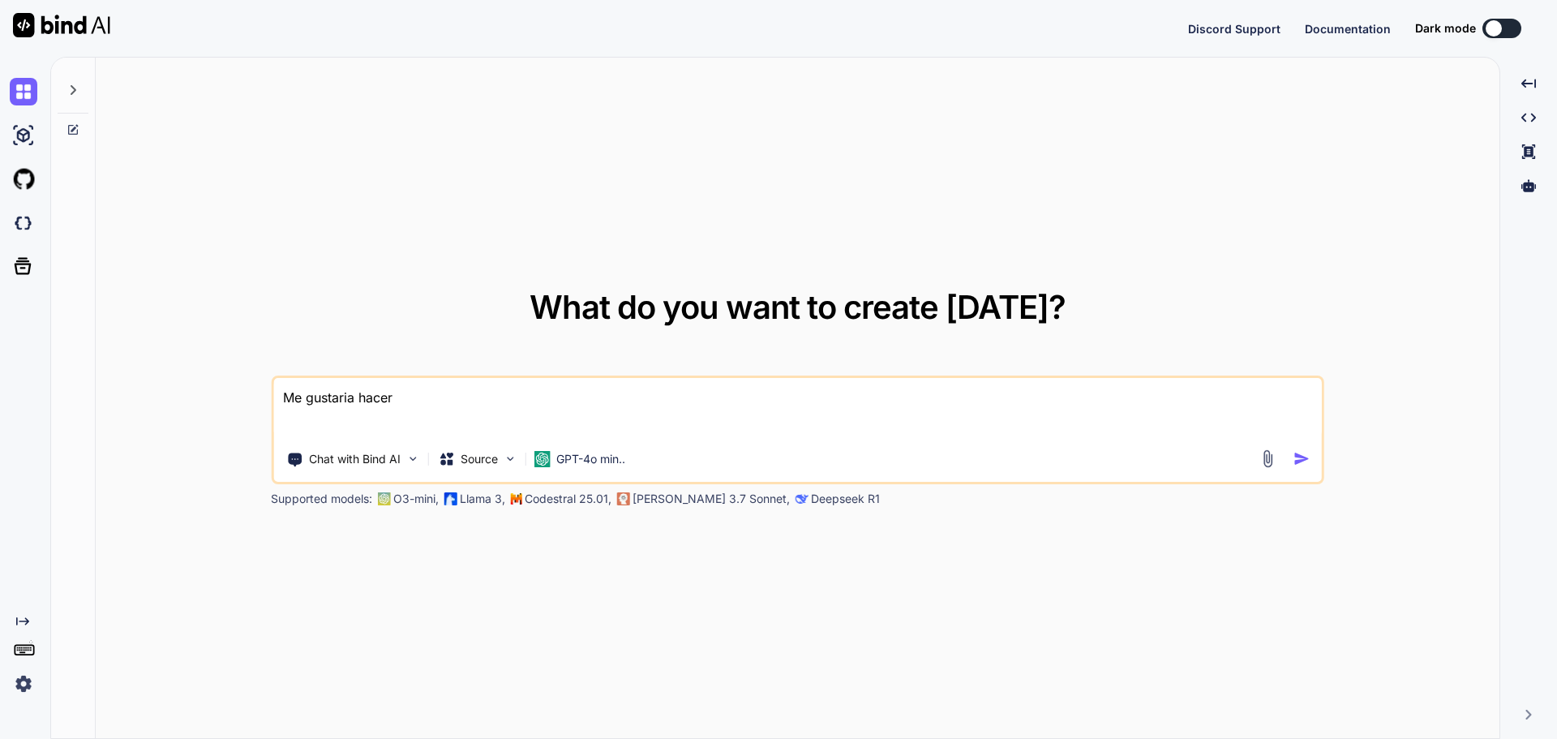
type textarea "x"
type textarea "Me gustaria hacer un"
type textarea "x"
type textarea "Me gustaria hacer un"
type textarea "x"
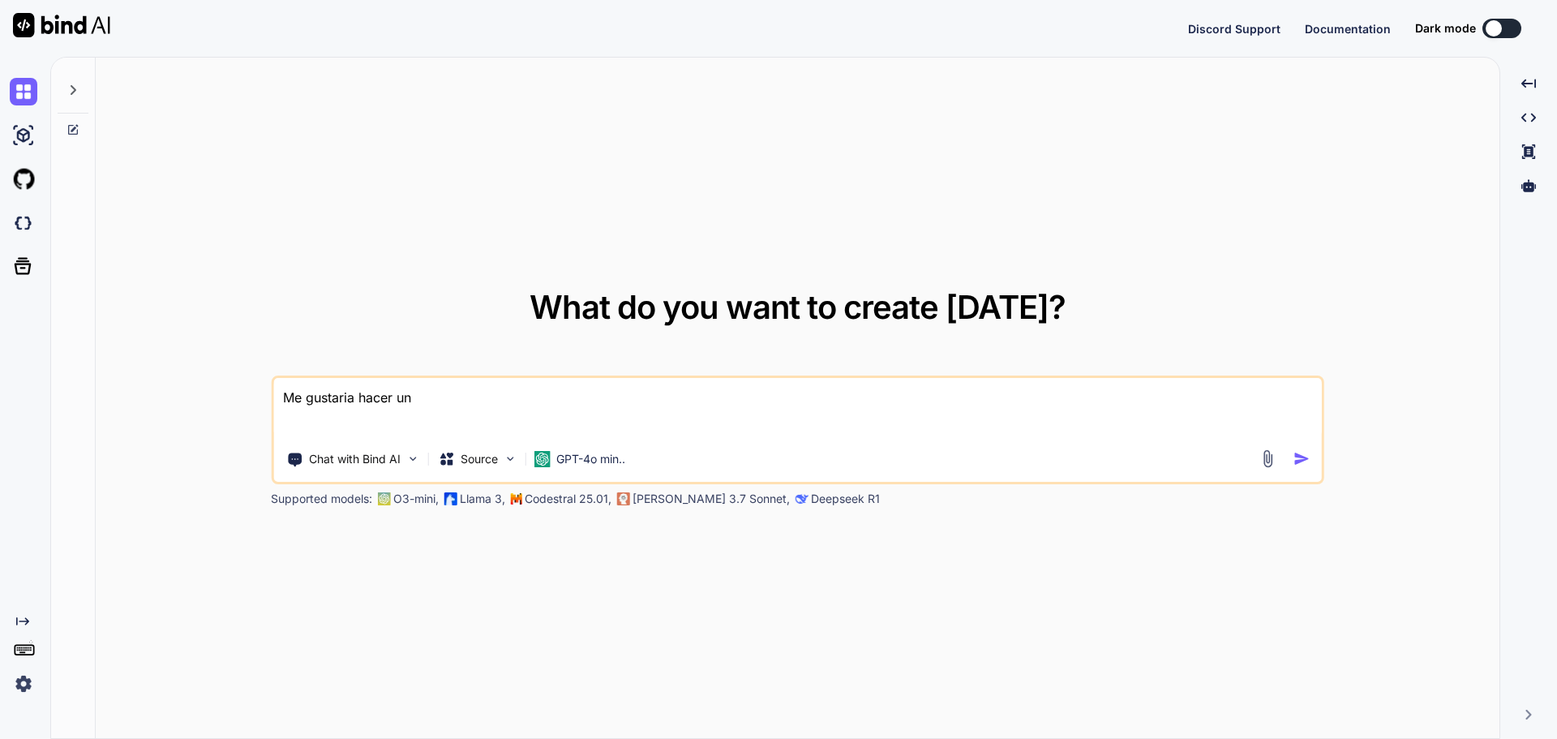
type textarea "Me gustaria hacer un a"
type textarea "x"
type textarea "Me gustaria hacer un ap"
type textarea "x"
type textarea "Me gustaria hacer un app"
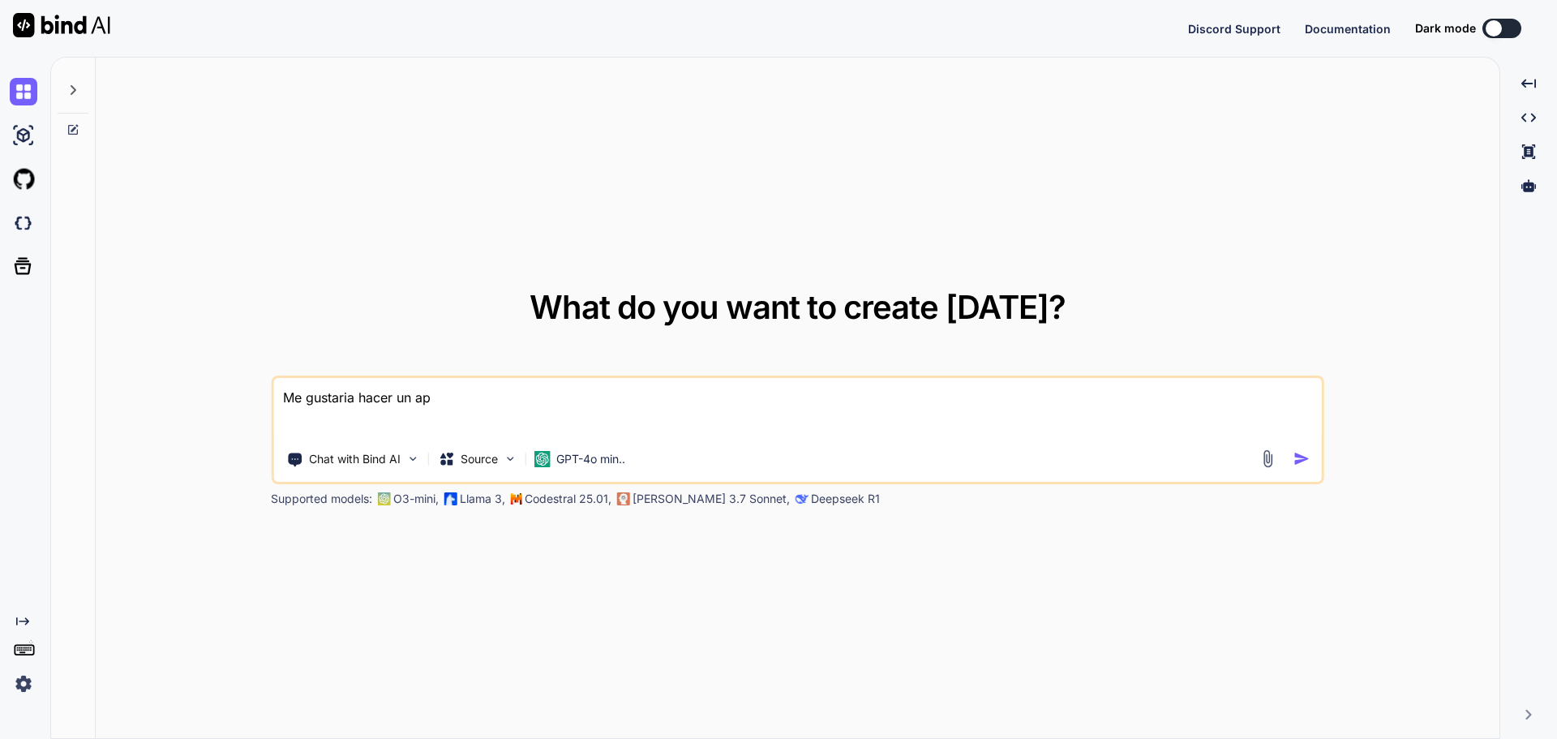
type textarea "x"
type textarea "Me gustaria hacer un app"
type textarea "x"
type textarea "Me gustaria hacer un app e"
type textarea "x"
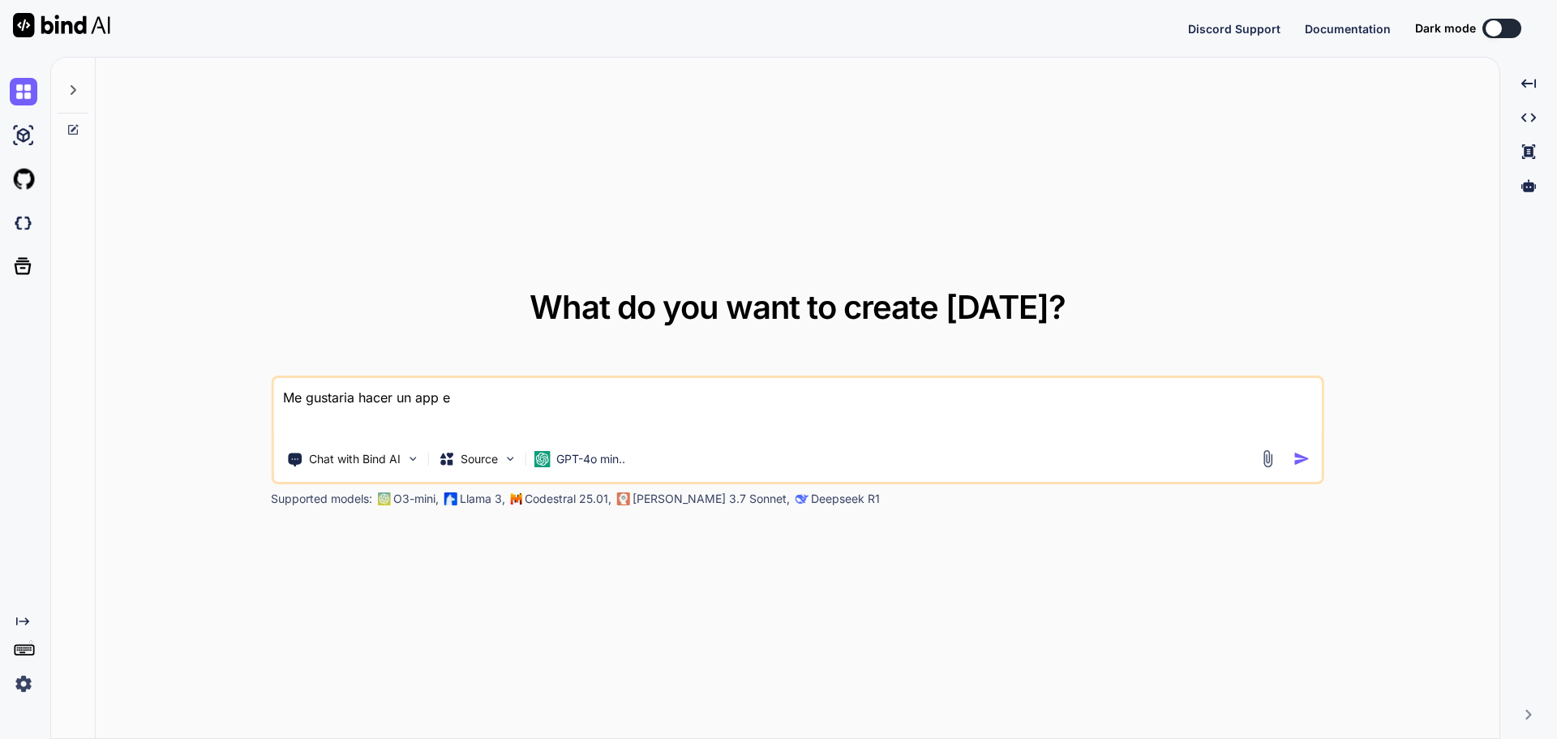
type textarea "Me gustaria hacer un app en"
type textarea "x"
type textarea "Me gustaria hacer un app en"
type textarea "x"
type textarea "Me gustaria hacer un app en q"
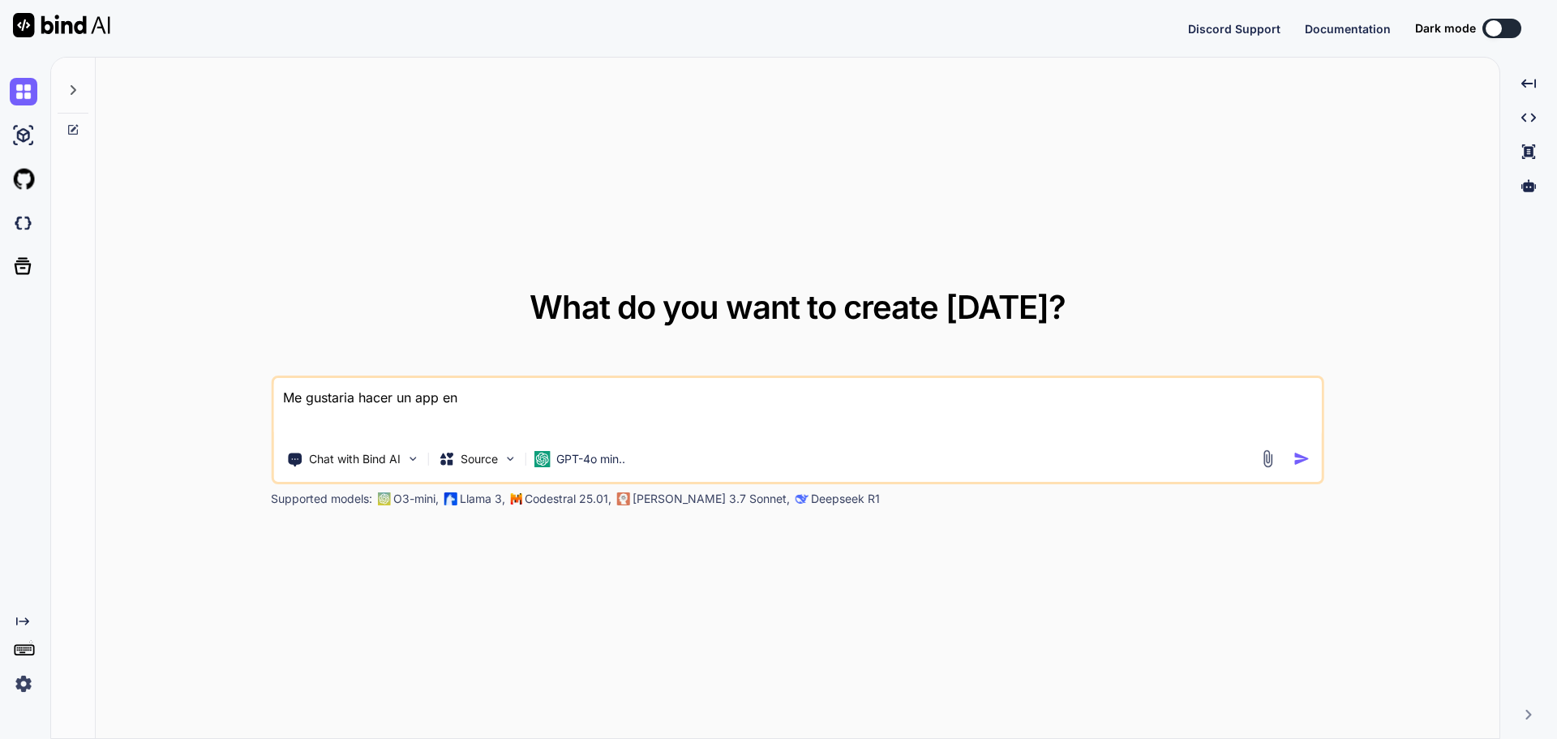
type textarea "x"
type textarea "Me gustaria hacer un app en qu"
type textarea "x"
type textarea "Me gustaria hacer un app en que"
type textarea "x"
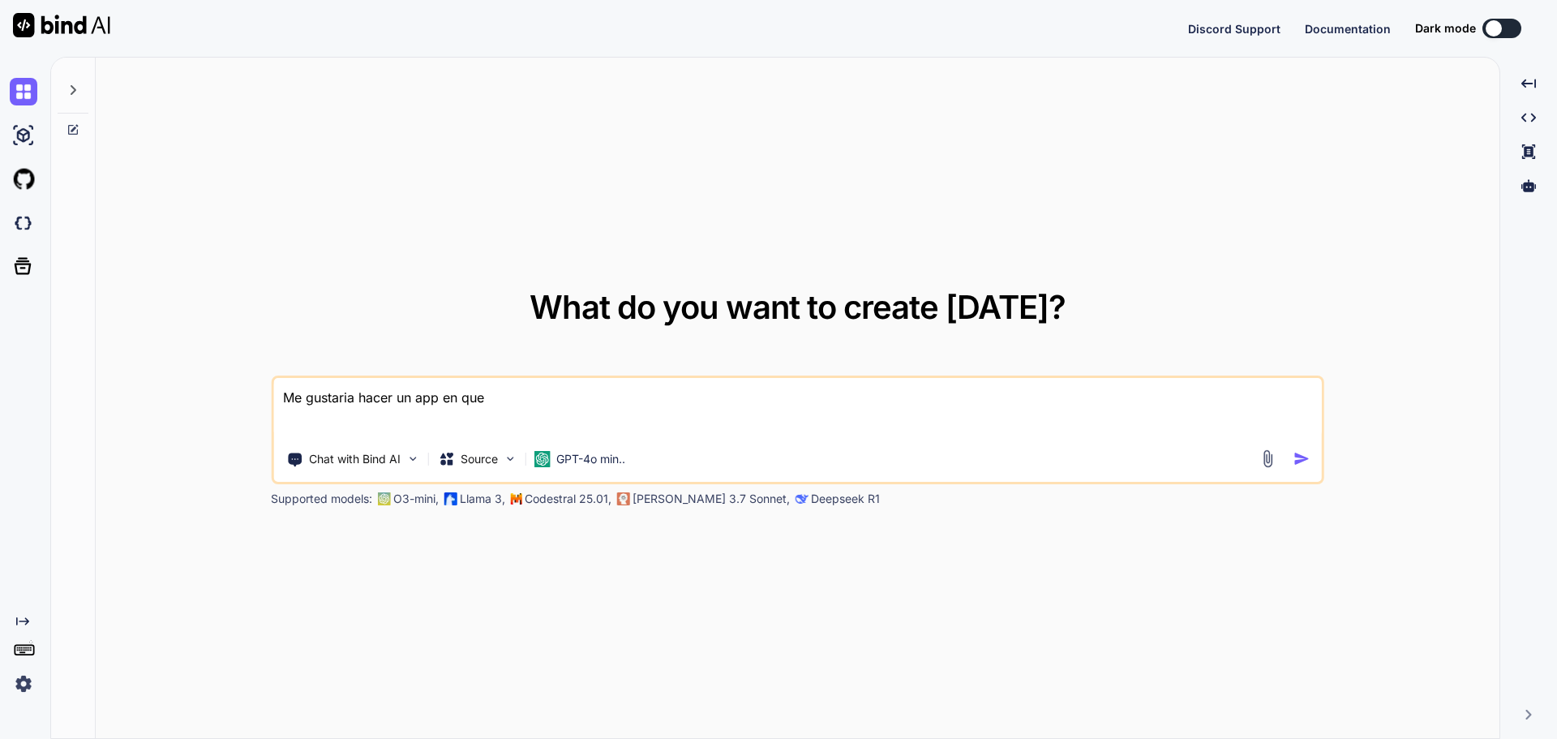
type textarea "Me gustaria hacer un app en que"
type textarea "x"
type textarea "Me gustaria hacer un app en que l"
type textarea "x"
type textarea "Me gustaria hacer un app en que la"
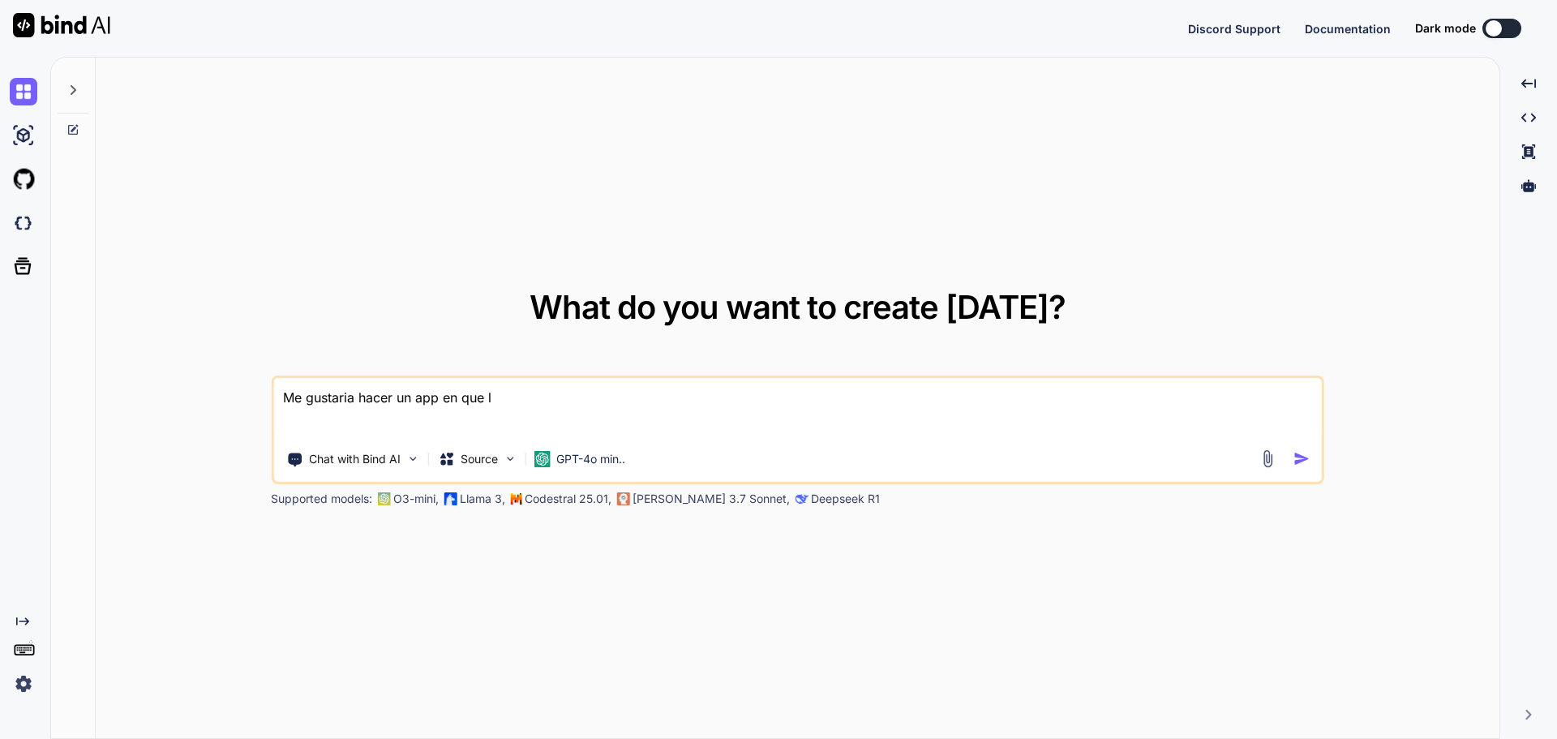
type textarea "x"
type textarea "Me gustaria hacer un app en que las"
type textarea "x"
type textarea "Me gustaria hacer un app en que las"
type textarea "x"
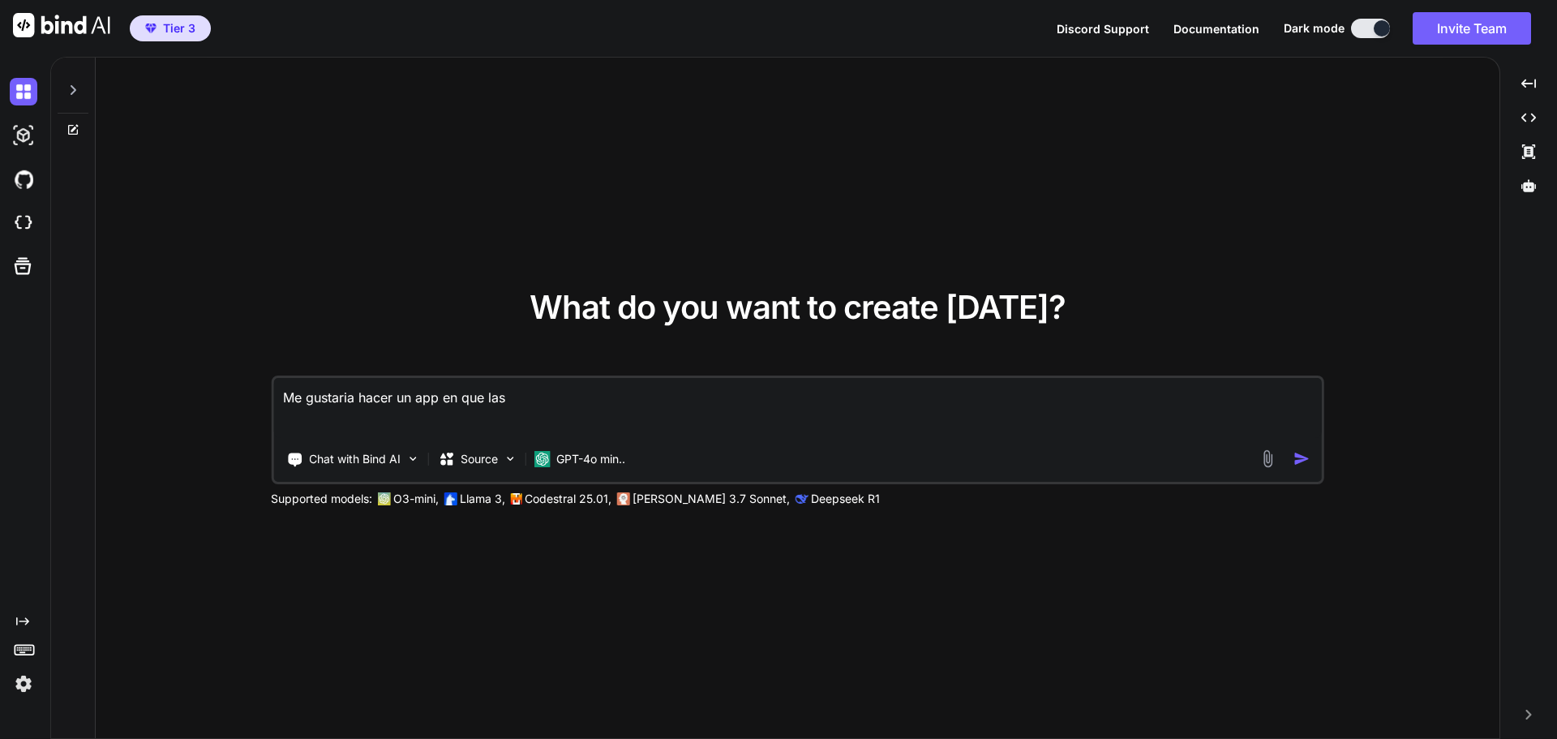
type textarea "Me gustaria hacer un app en que las p"
type textarea "x"
type textarea "Me gustaria hacer un app en que las pe"
type textarea "x"
type textarea "Me gustaria hacer un app en que las per"
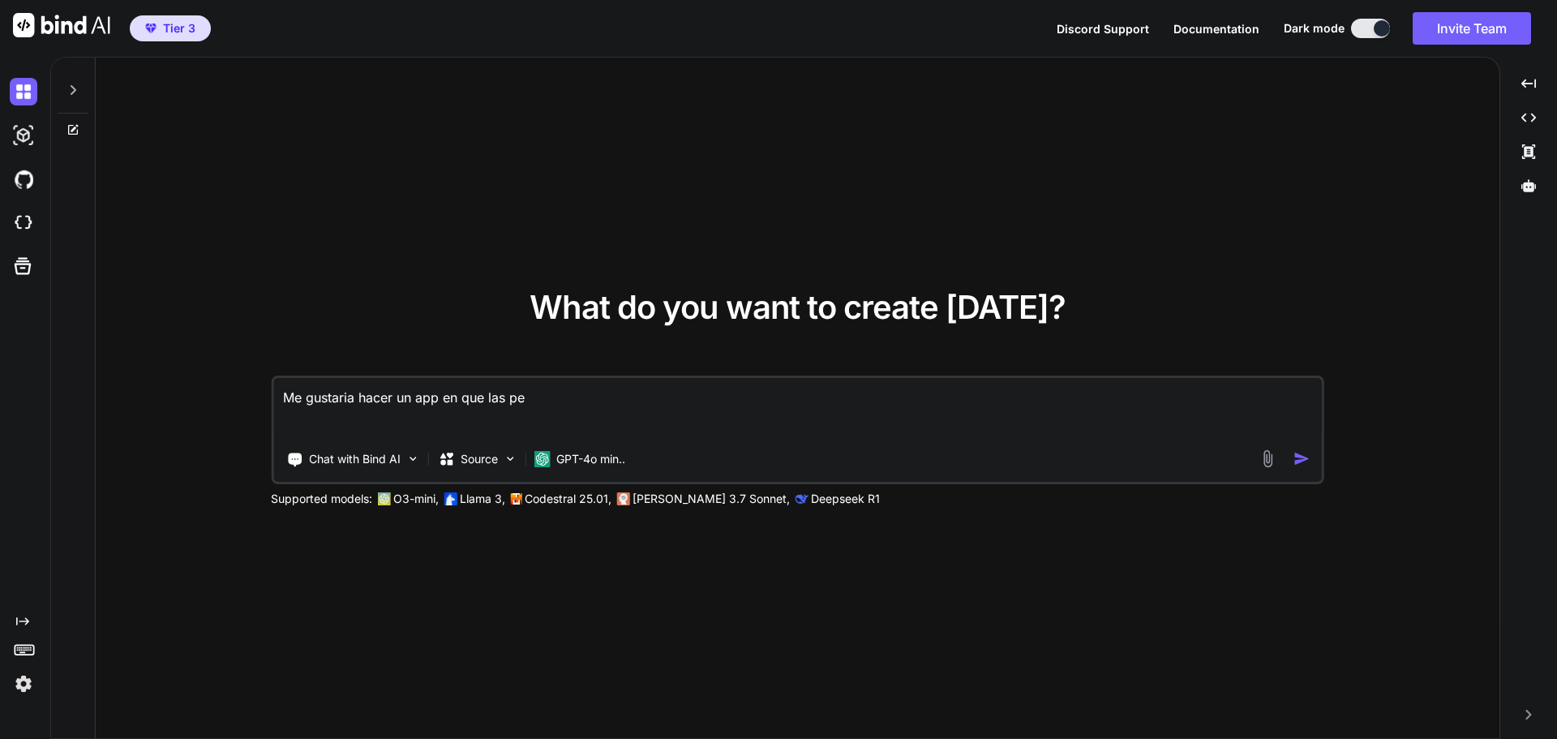
type textarea "x"
type textarea "Me gustaria hacer un app en que las pers"
type textarea "x"
type textarea "Me gustaria hacer un app en que las perso"
type textarea "x"
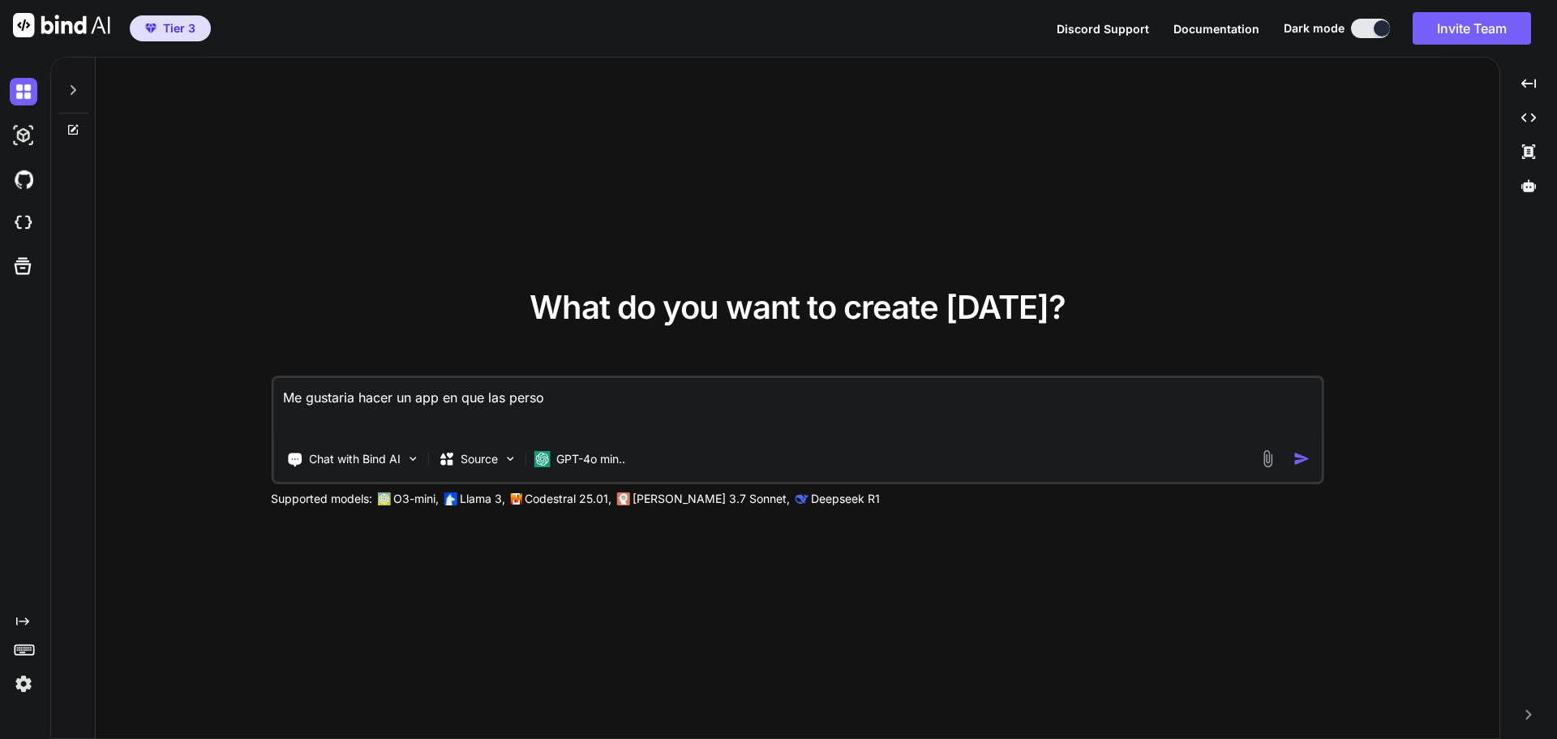
type textarea "Me gustaria hacer un app en que las person"
type textarea "x"
type textarea "Me gustaria hacer un app en que las persona"
type textarea "x"
type textarea "Me gustaria hacer un app en que las personas"
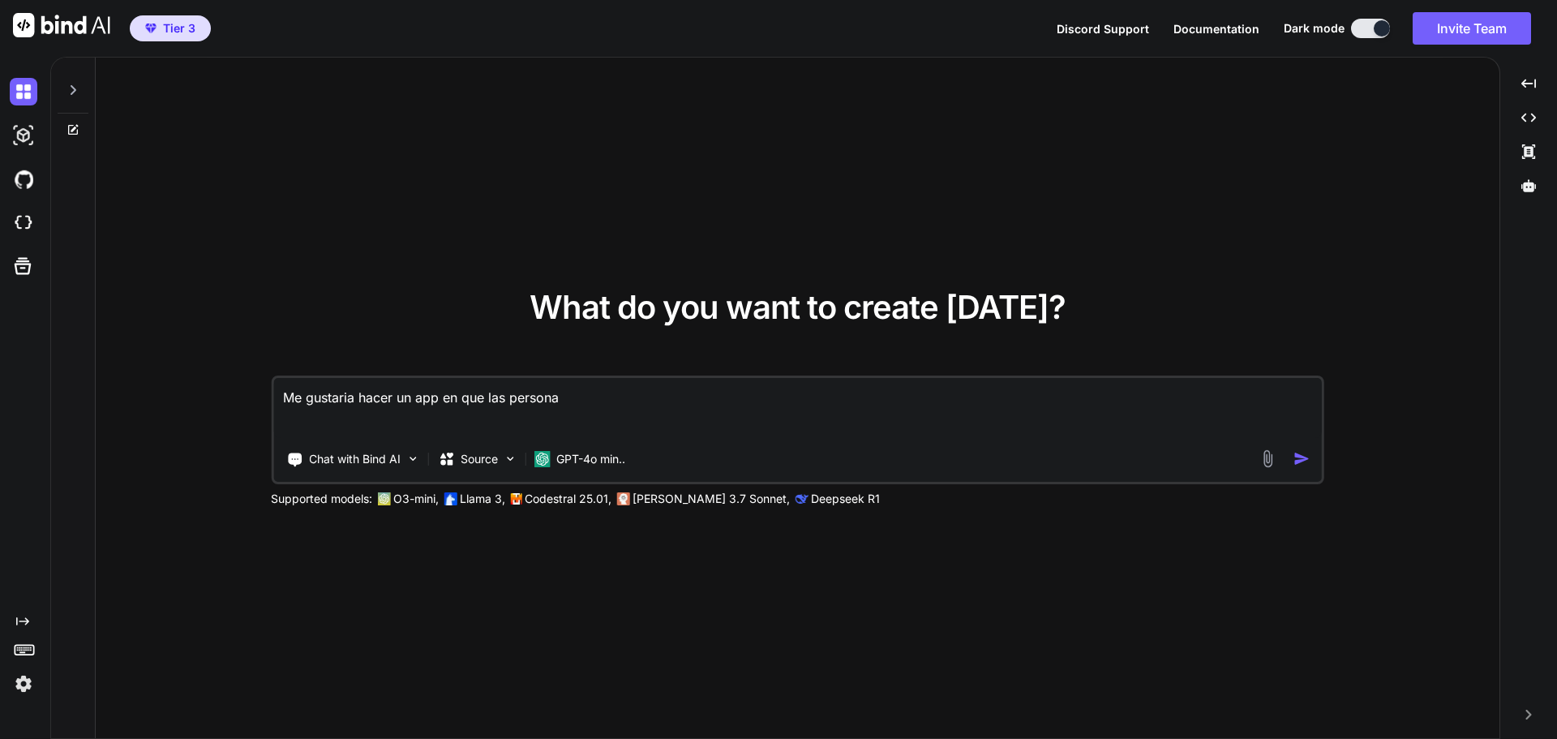
type textarea "x"
type textarea "Me gustaria hacer un app en que las personas"
type textarea "x"
type textarea "Me gustaria hacer un app en que las personas p"
type textarea "x"
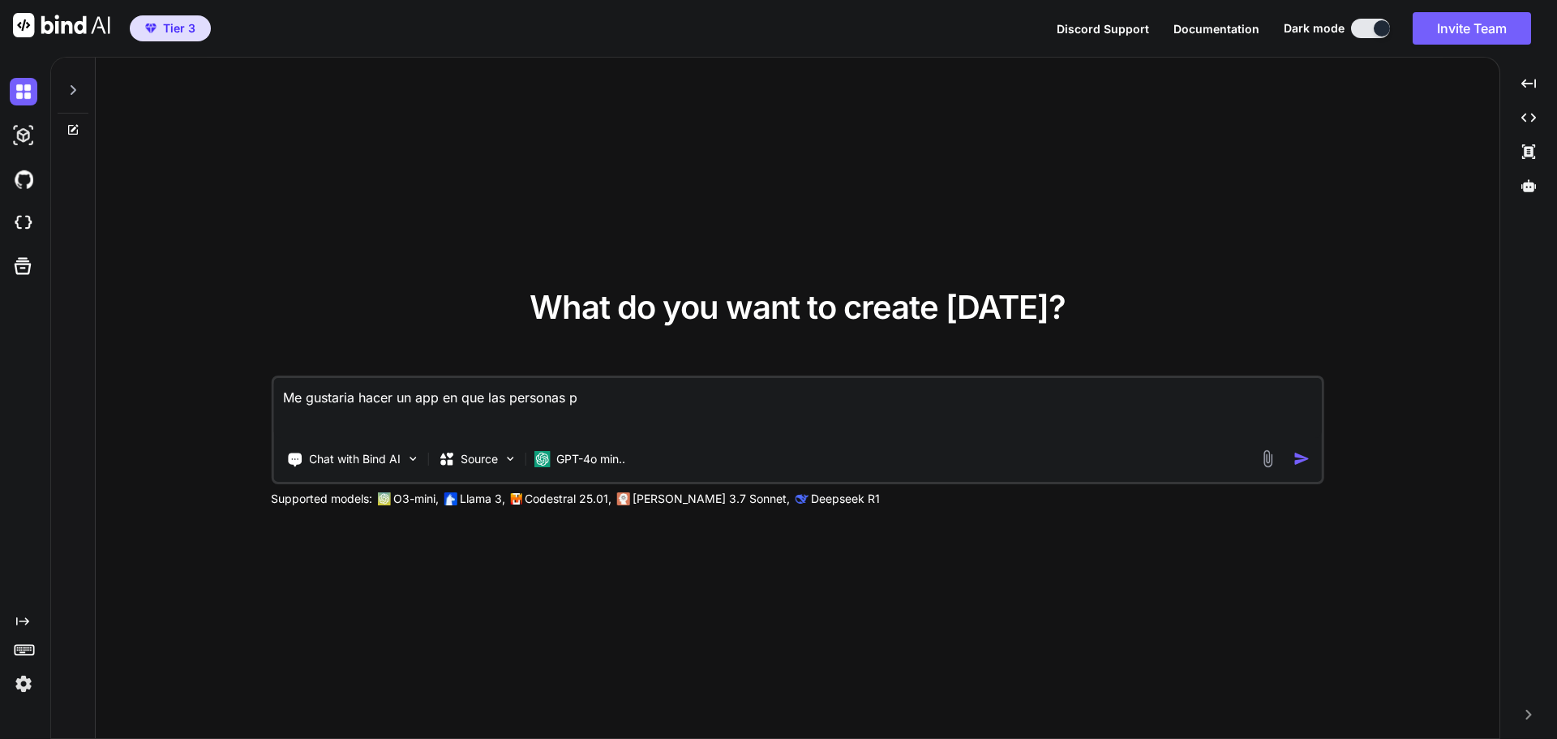
type textarea "Me gustaria hacer un app en que las personas pu"
type textarea "x"
type textarea "Me gustaria hacer un app en que las personas pue"
type textarea "x"
type textarea "Me gustaria hacer un app en que las personas pued"
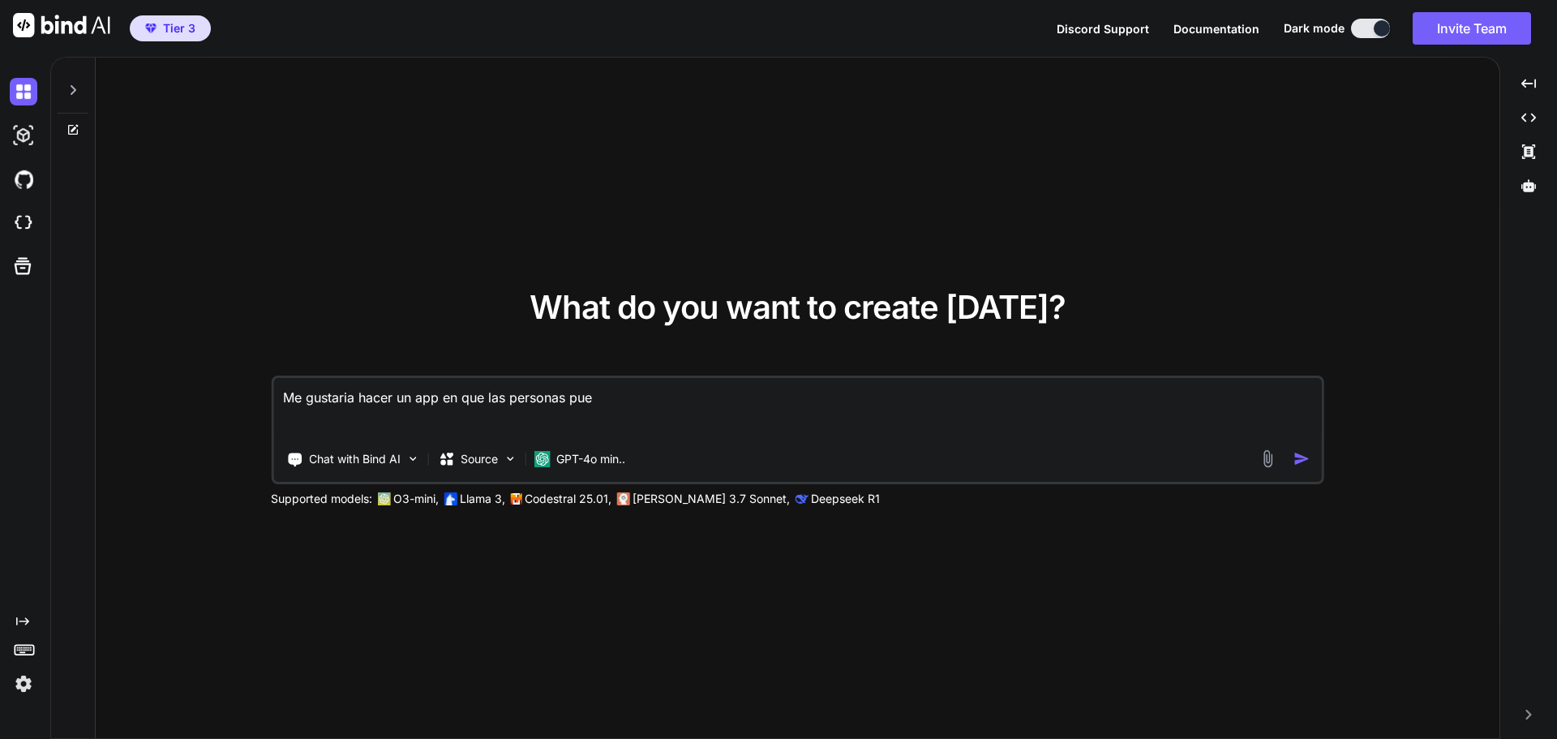
type textarea "x"
type textarea "Me gustaria hacer un app en que las personas pueda"
type textarea "x"
type textarea "Me gustaria hacer un app en que las personas puedan"
type textarea "x"
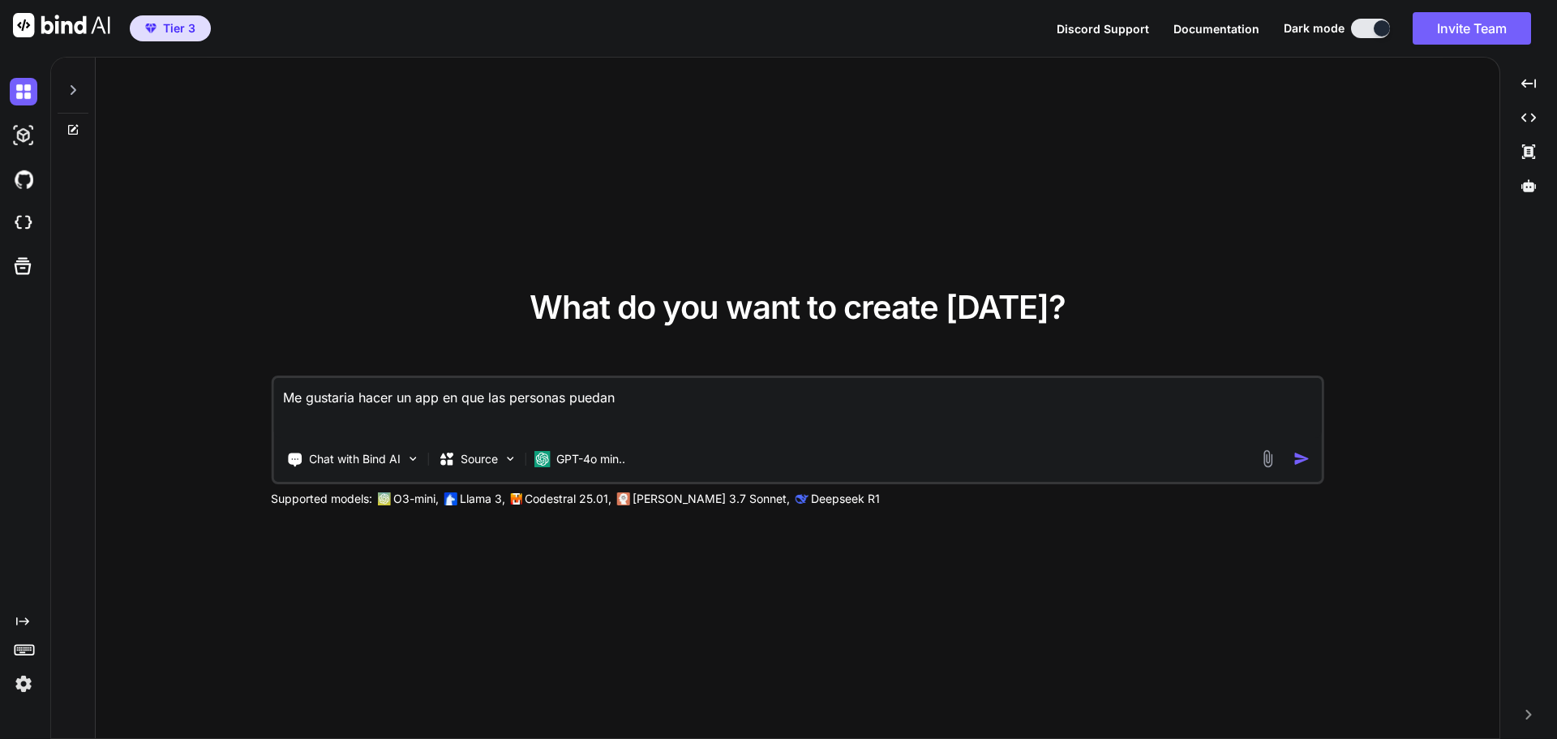
type textarea "Me gustaria hacer un app en que las personas puedan"
type textarea "x"
type textarea "Me gustaria hacer un app en que las personas puedan c"
type textarea "x"
type textarea "Me gustaria hacer un app en que las personas puedan ca"
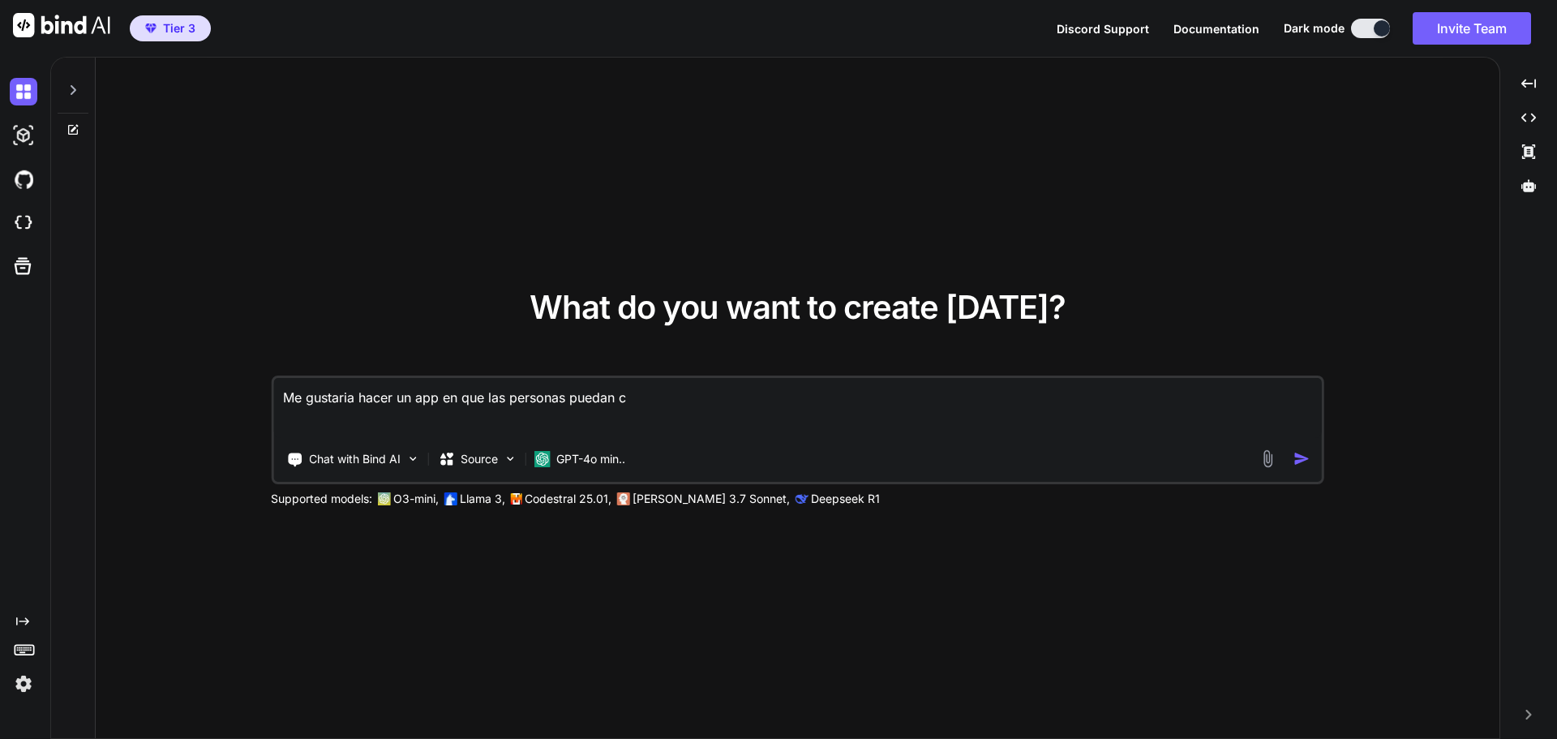
type textarea "x"
type textarea "Me gustaria hacer un app en que las personas puedan c"
type textarea "x"
type textarea "Me gustaria hacer un app en que las personas puedan"
type textarea "x"
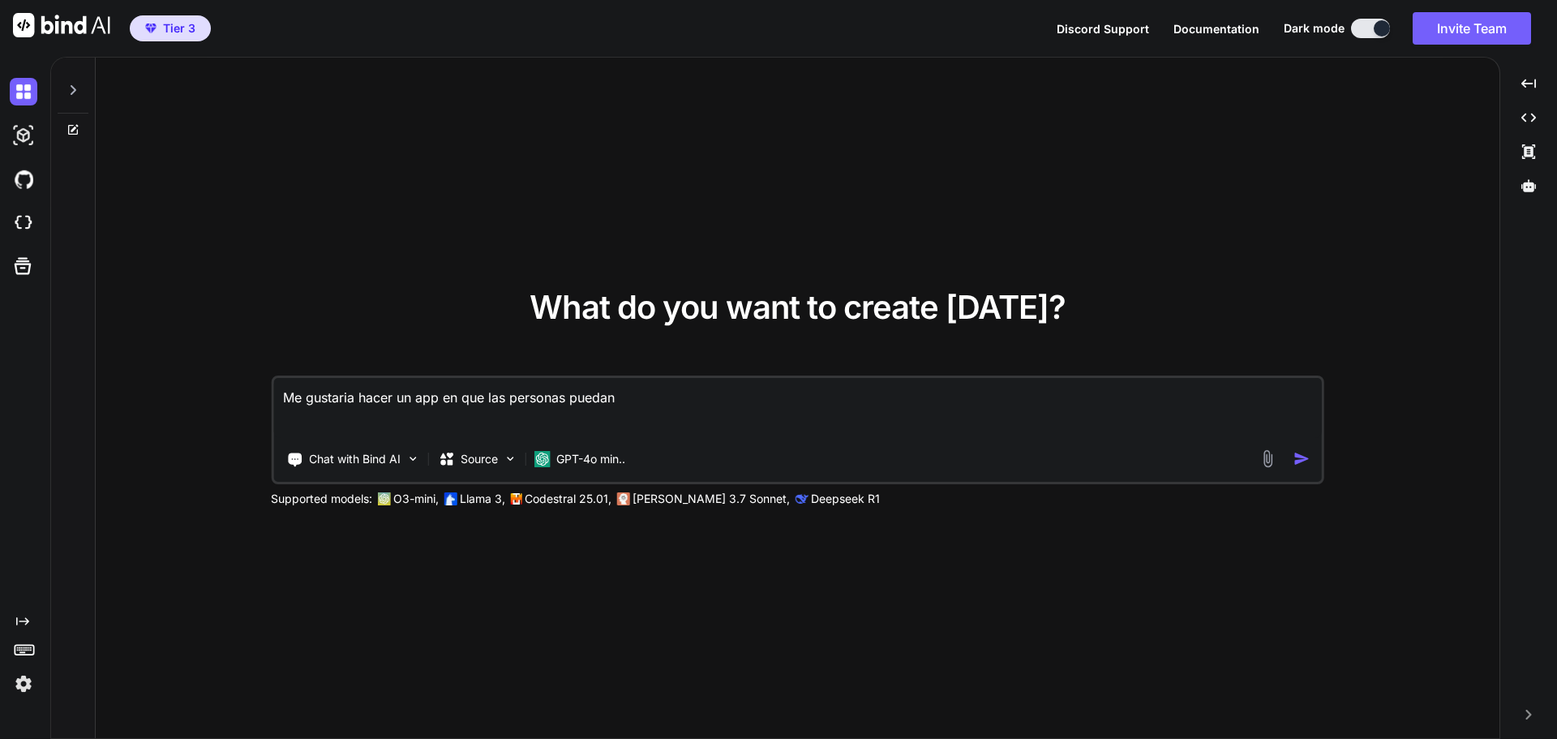
type textarea "Me gustaria hacer un app en que las personas puedan h"
type textarea "x"
type textarea "Me gustaria hacer un app en que las personas puedan ha"
type textarea "x"
type textarea "Me gustaria hacer un app en que las personas puedan hac"
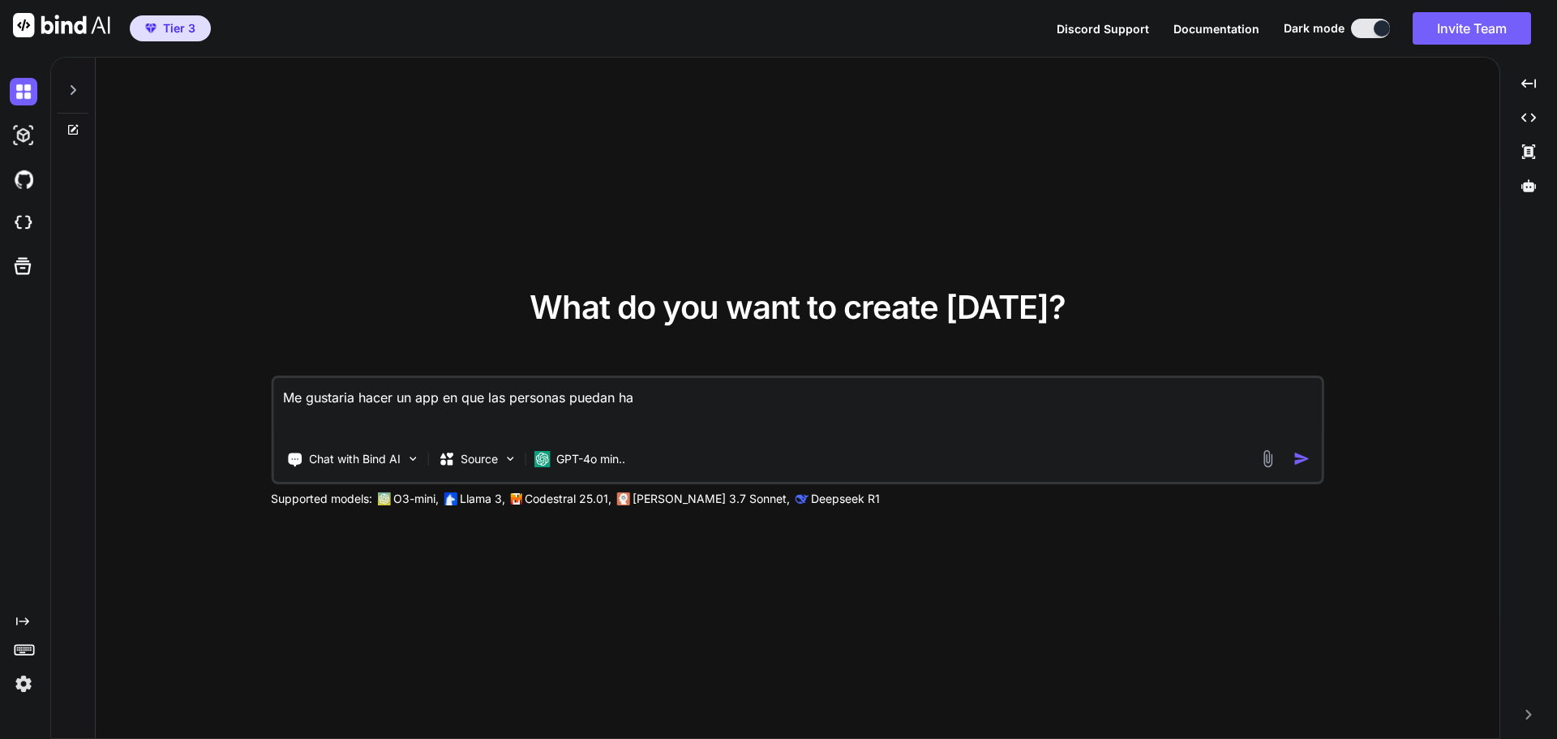
type textarea "x"
type textarea "Me gustaria hacer un app en que las personas puedan hace"
type textarea "x"
type textarea "Me gustaria hacer un app en que las personas puedan hacer"
type textarea "x"
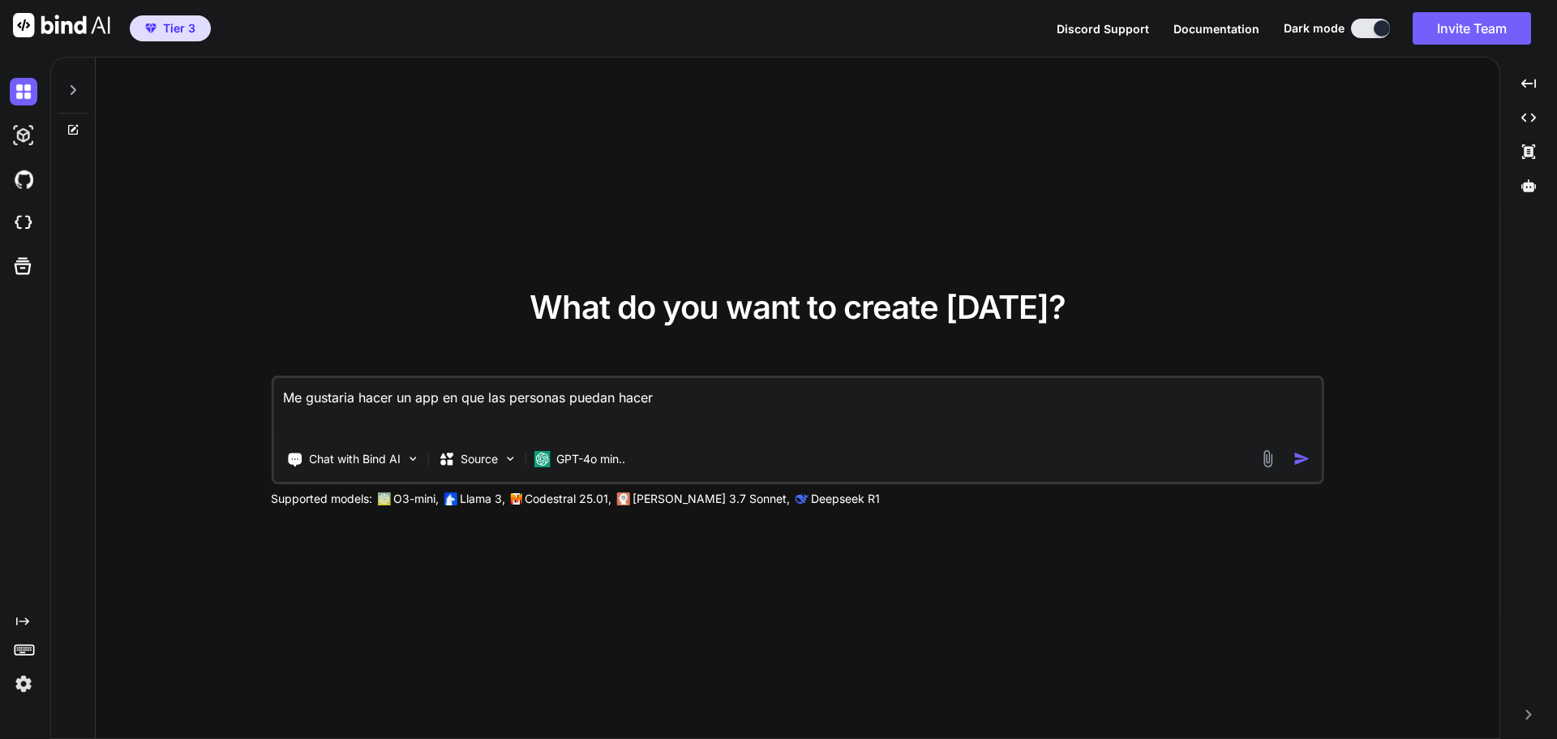
type textarea "Me gustaria hacer un app en que las personas puedan hacer"
type textarea "x"
type textarea "Me gustaria hacer un app en que las personas puedan hacer c"
type textarea "x"
type textarea "Me gustaria hacer un app en que las personas puedan hacer ca"
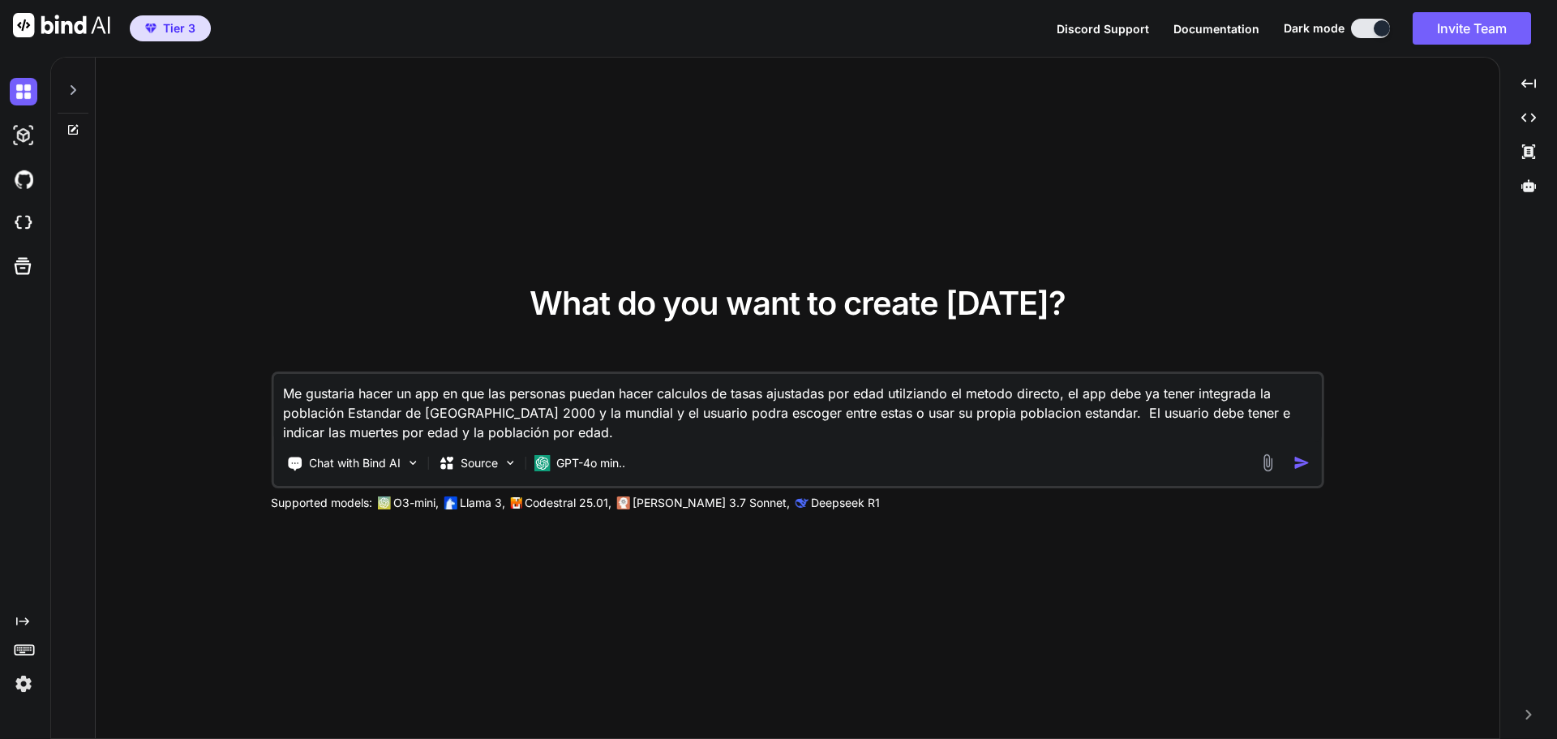
click at [383, 431] on textarea "Me gustaria hacer un app en que las personas puedan hacer calculos de tasas aju…" at bounding box center [797, 408] width 1049 height 68
click at [481, 431] on textarea "Me gustaria hacer un app en que las personas puedan hacer calculos de tasas aju…" at bounding box center [797, 408] width 1049 height 68
click at [730, 433] on textarea "Me gustaria hacer un app en que las personas puedan hacer calculos de tasas aju…" at bounding box center [797, 408] width 1049 height 68
click at [724, 431] on textarea "Me gustaria hacer un app en que las personas puedan hacer calculos de tasas aju…" at bounding box center [797, 408] width 1049 height 68
drag, startPoint x: 854, startPoint y: 436, endPoint x: 242, endPoint y: 398, distance: 612.6
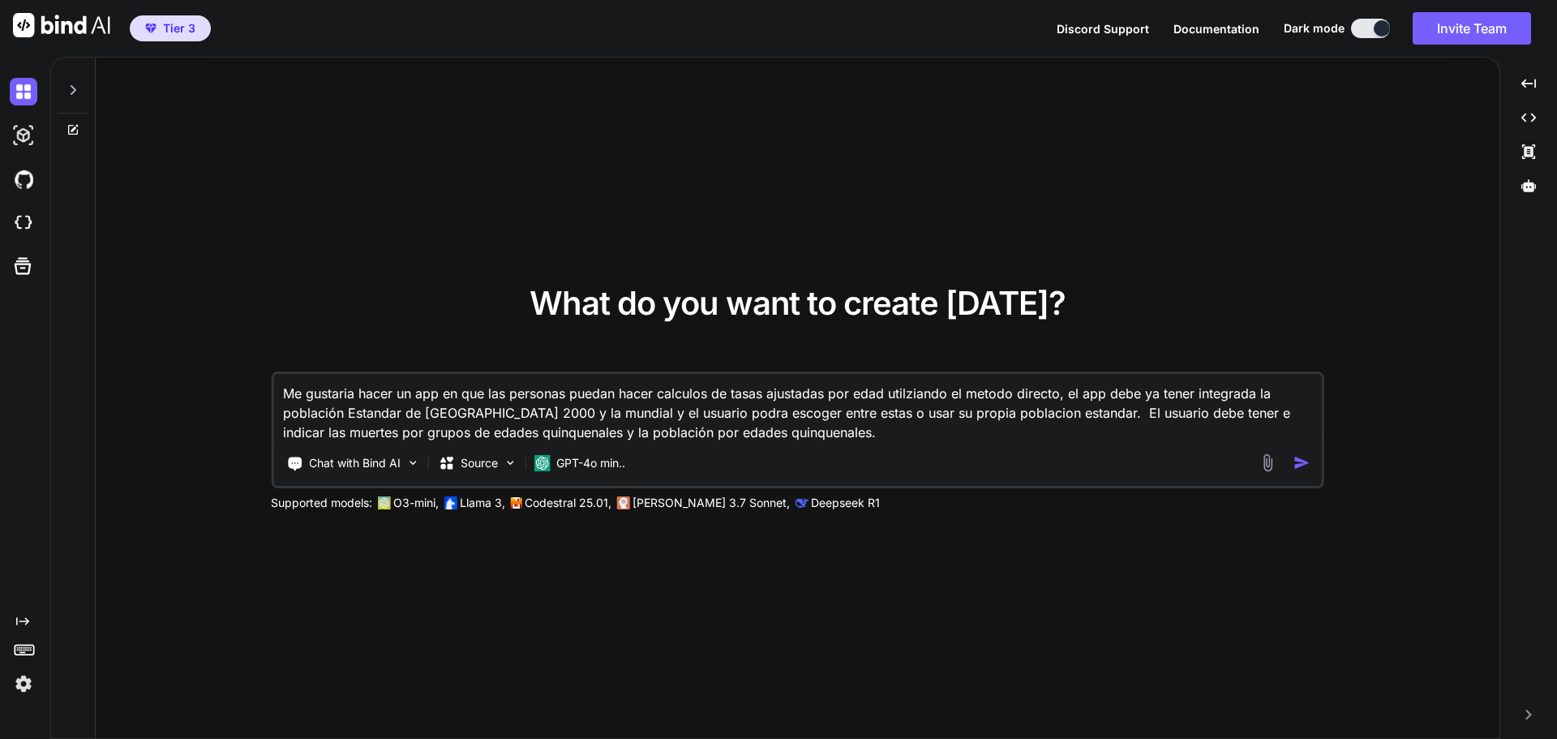
click at [242, 398] on div "What do you want to create [DATE]? Me gustaria hacer un app en que las personas…" at bounding box center [798, 399] width 1404 height 682
paste textarea "I would like to create an app where people can calculate age-adjusted rates usi…"
click at [719, 414] on textarea "I would like to create an app where people can calculate age-adjusted rates usi…" at bounding box center [797, 408] width 1049 height 68
click at [843, 434] on textarea "I would like to create an app where people can calculate age-adjusted rates usi…" at bounding box center [797, 408] width 1049 height 68
click at [869, 434] on textarea "I would like to create an app where people can calculate age-adjusted rates usi…" at bounding box center [797, 408] width 1049 height 68
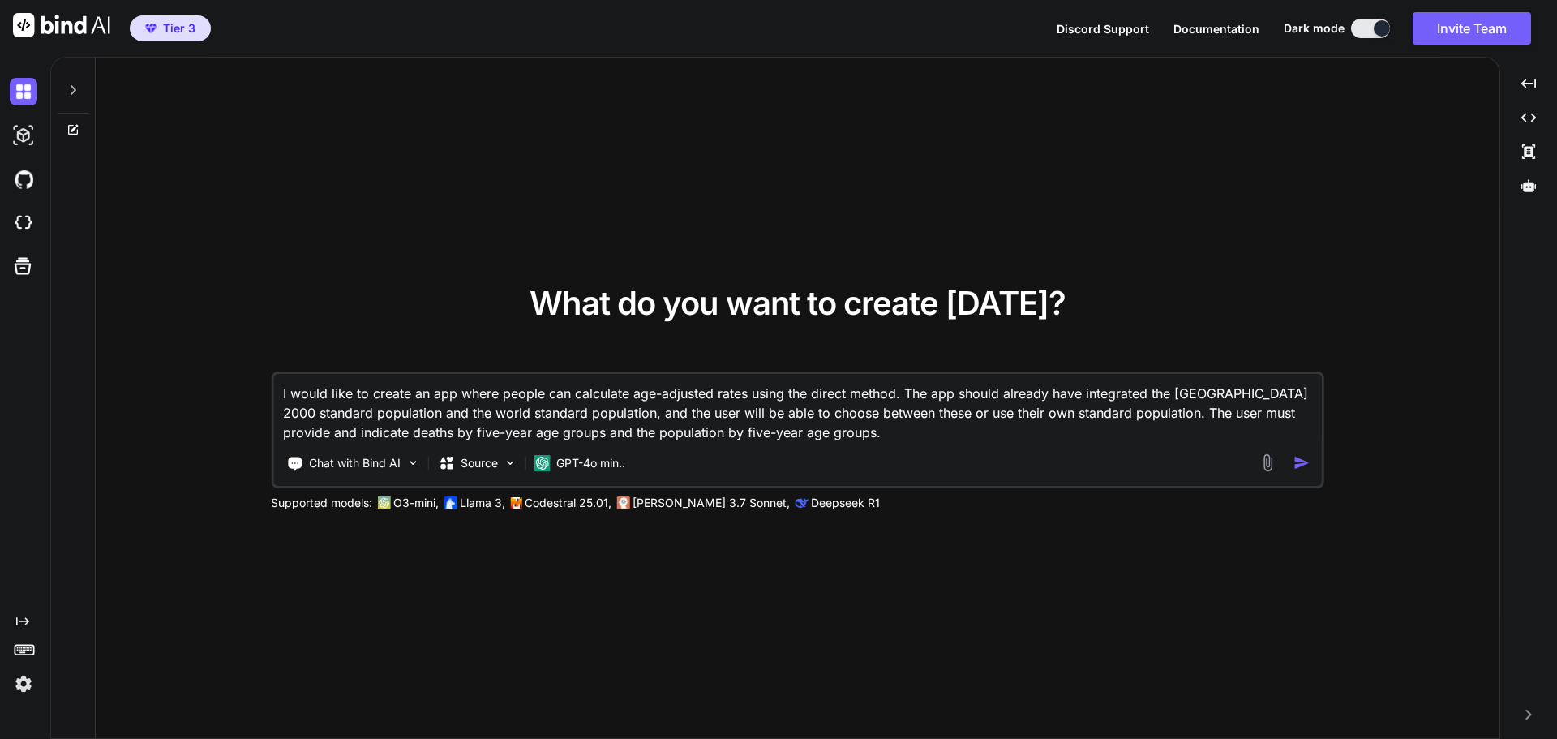
click at [1295, 455] on img "button" at bounding box center [1301, 462] width 17 height 17
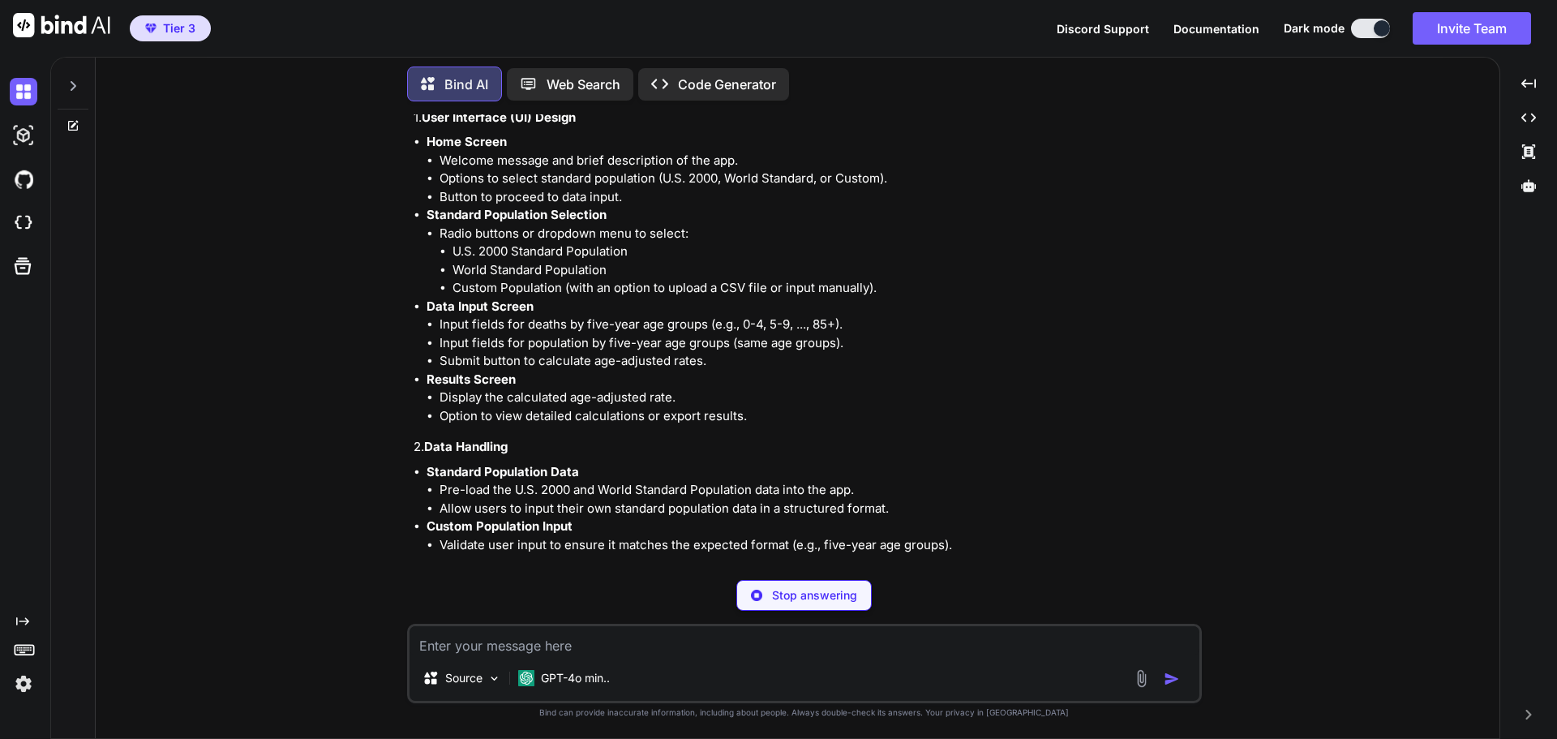
scroll to position [238, 0]
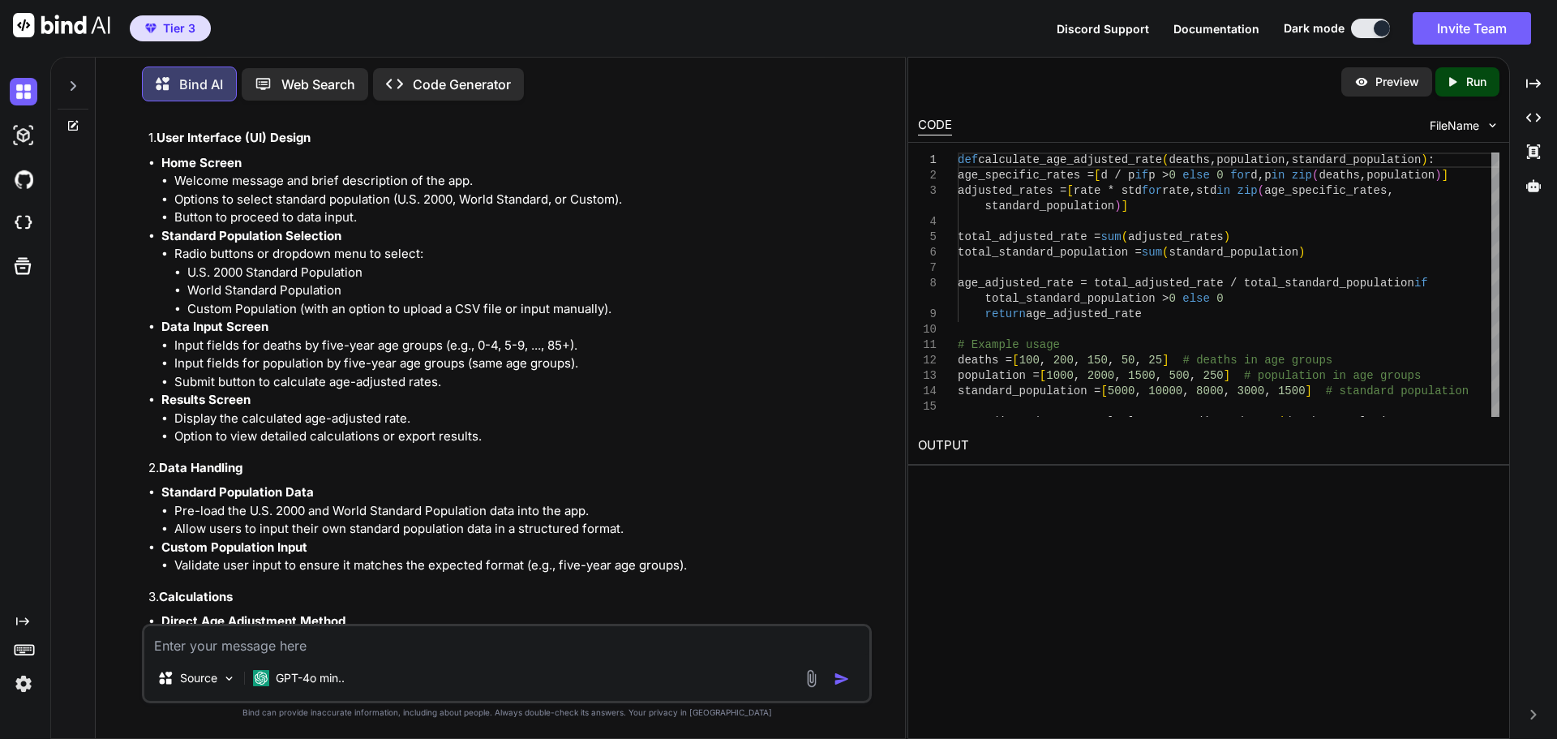
click at [1385, 79] on p "Preview" at bounding box center [1397, 82] width 44 height 16
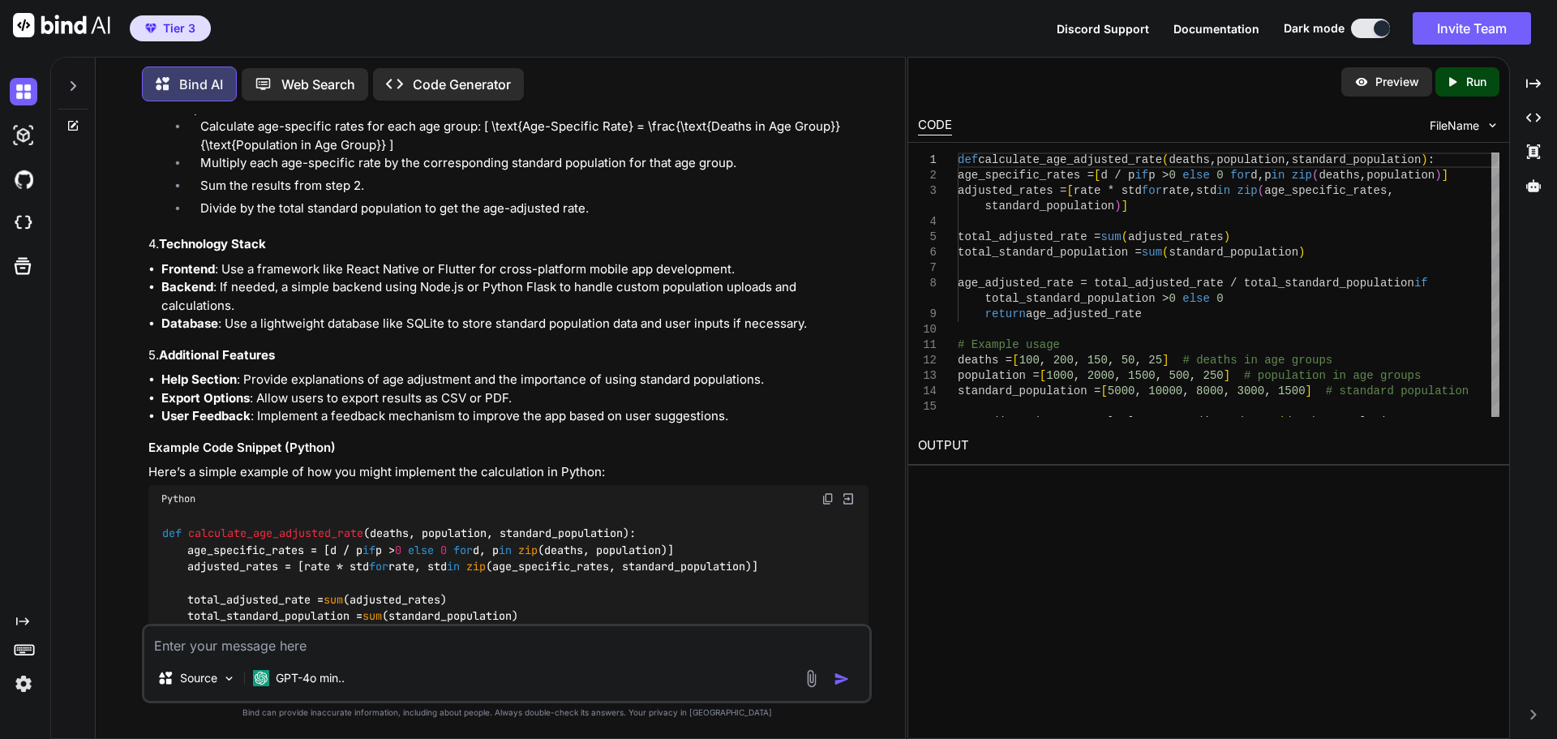
scroll to position [1113, 0]
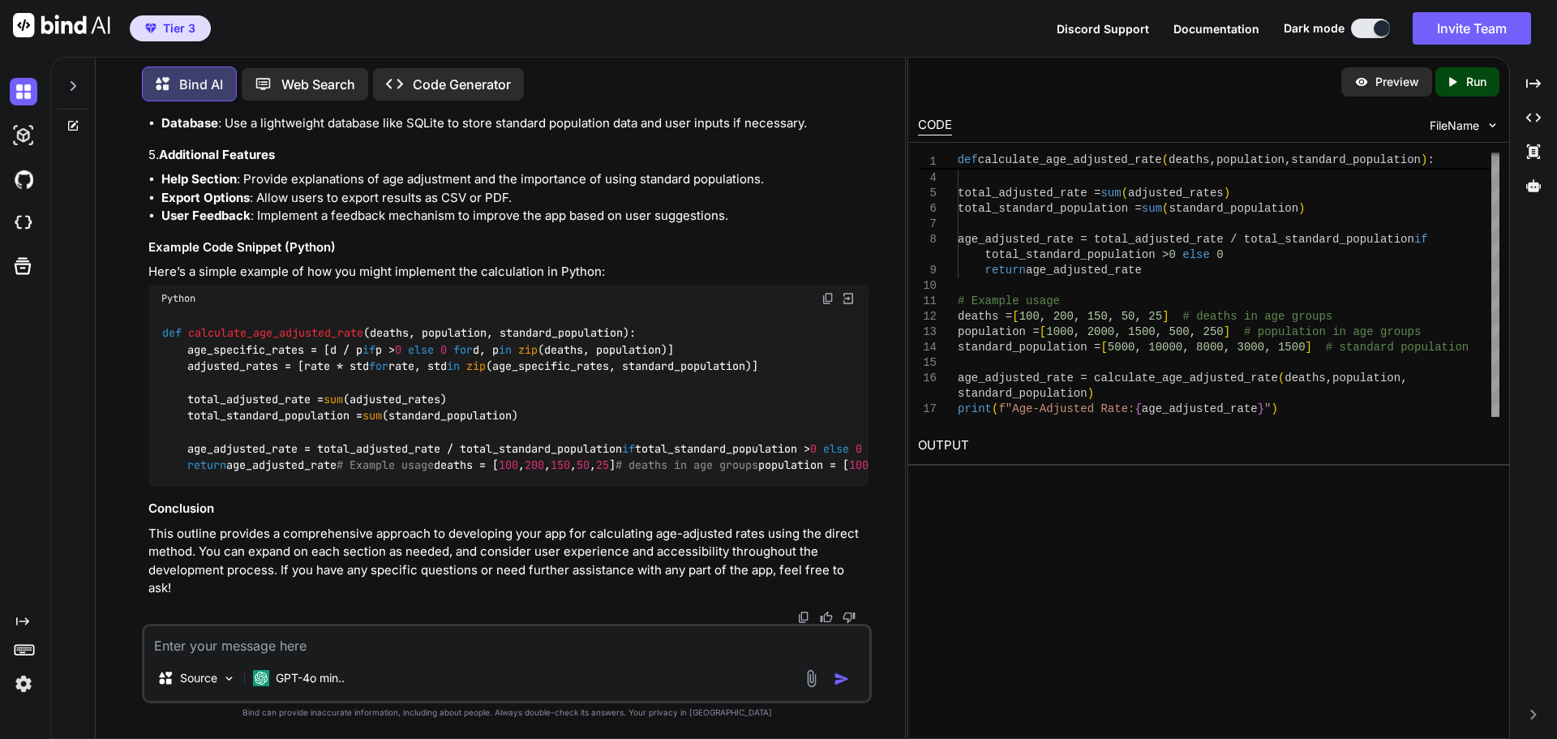
click at [1366, 84] on img at bounding box center [1361, 82] width 15 height 15
click at [1459, 86] on icon "Created with Pixso." at bounding box center [1455, 82] width 21 height 15
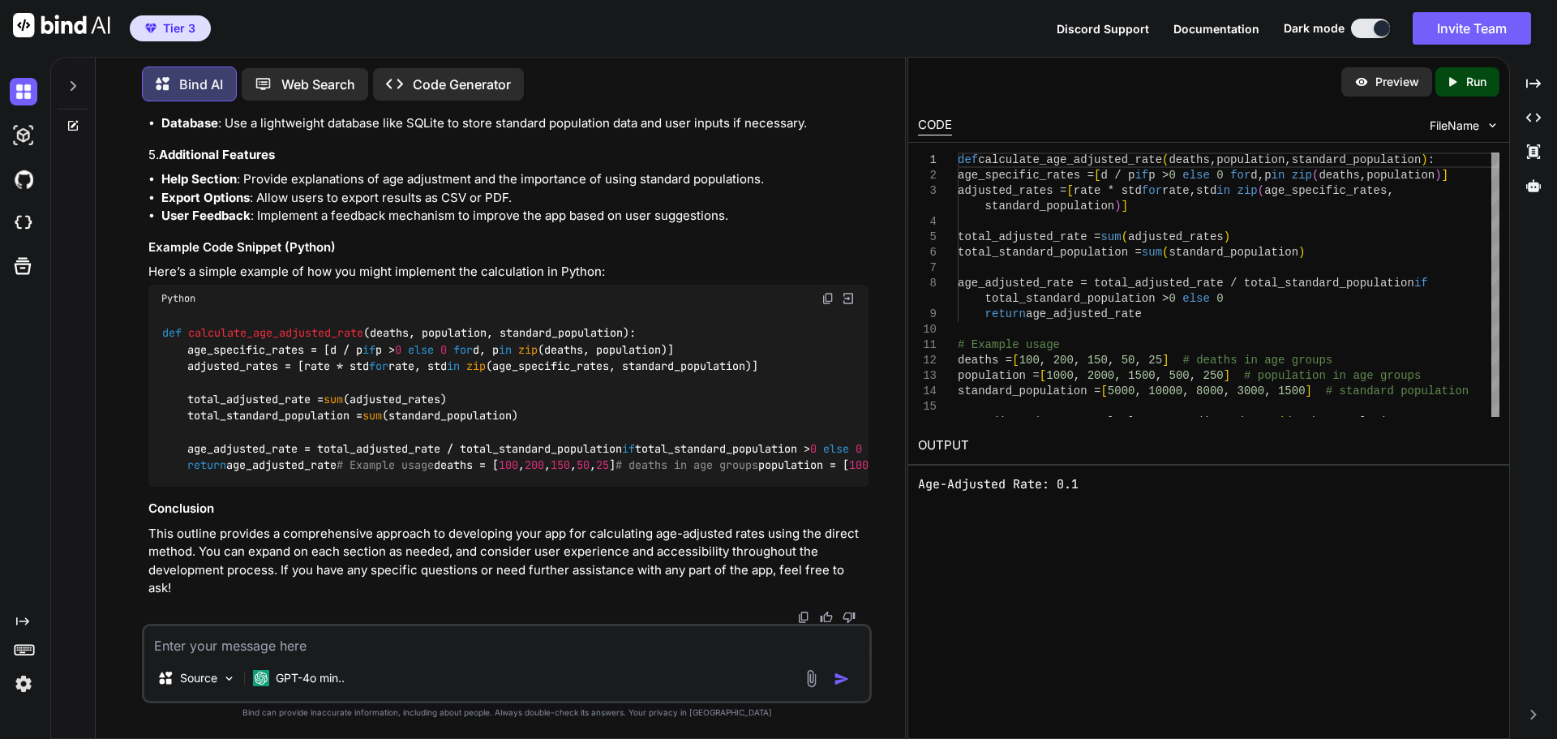
click at [1383, 78] on p "Preview" at bounding box center [1397, 82] width 44 height 16
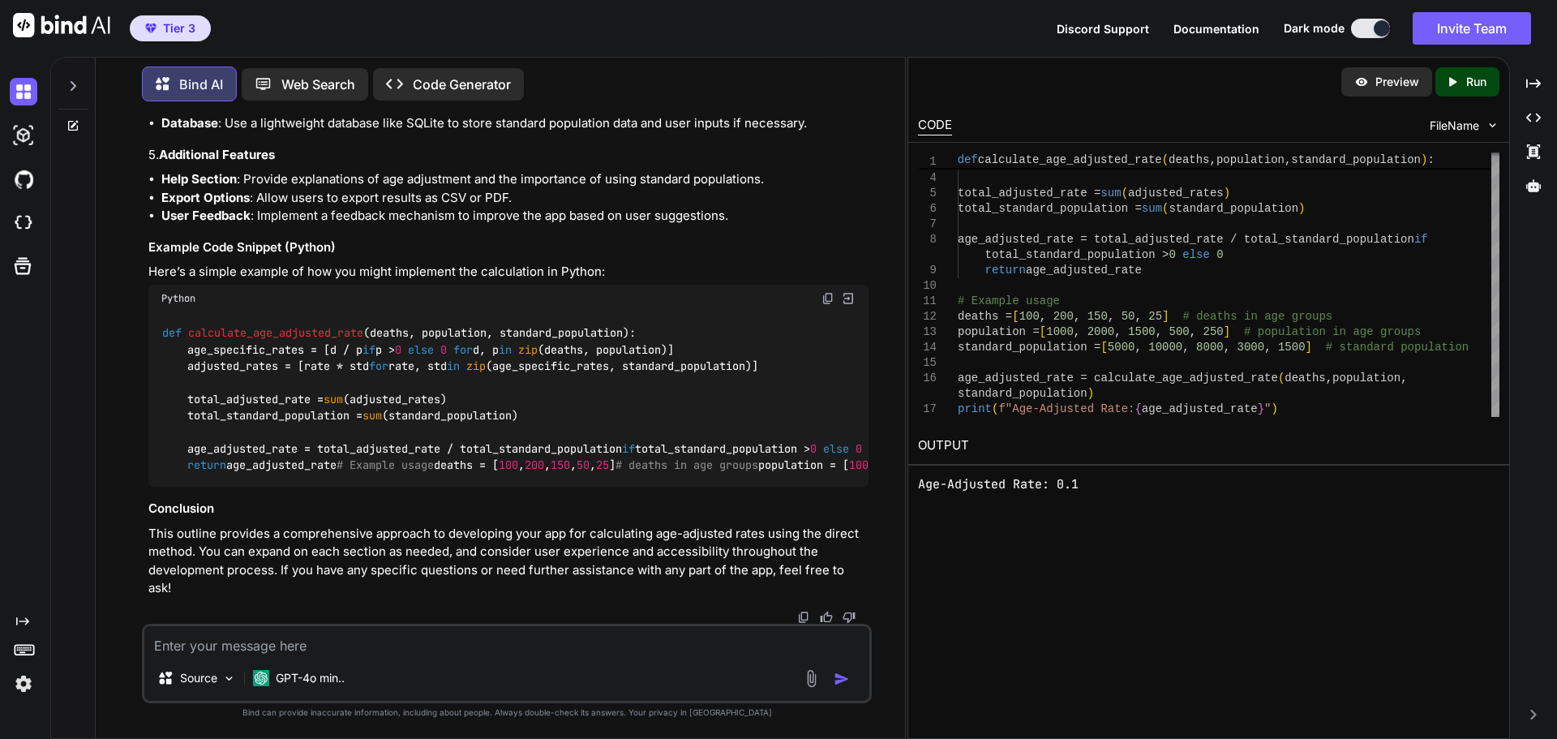
click at [448, 75] on p "Code Generator" at bounding box center [462, 84] width 98 height 19
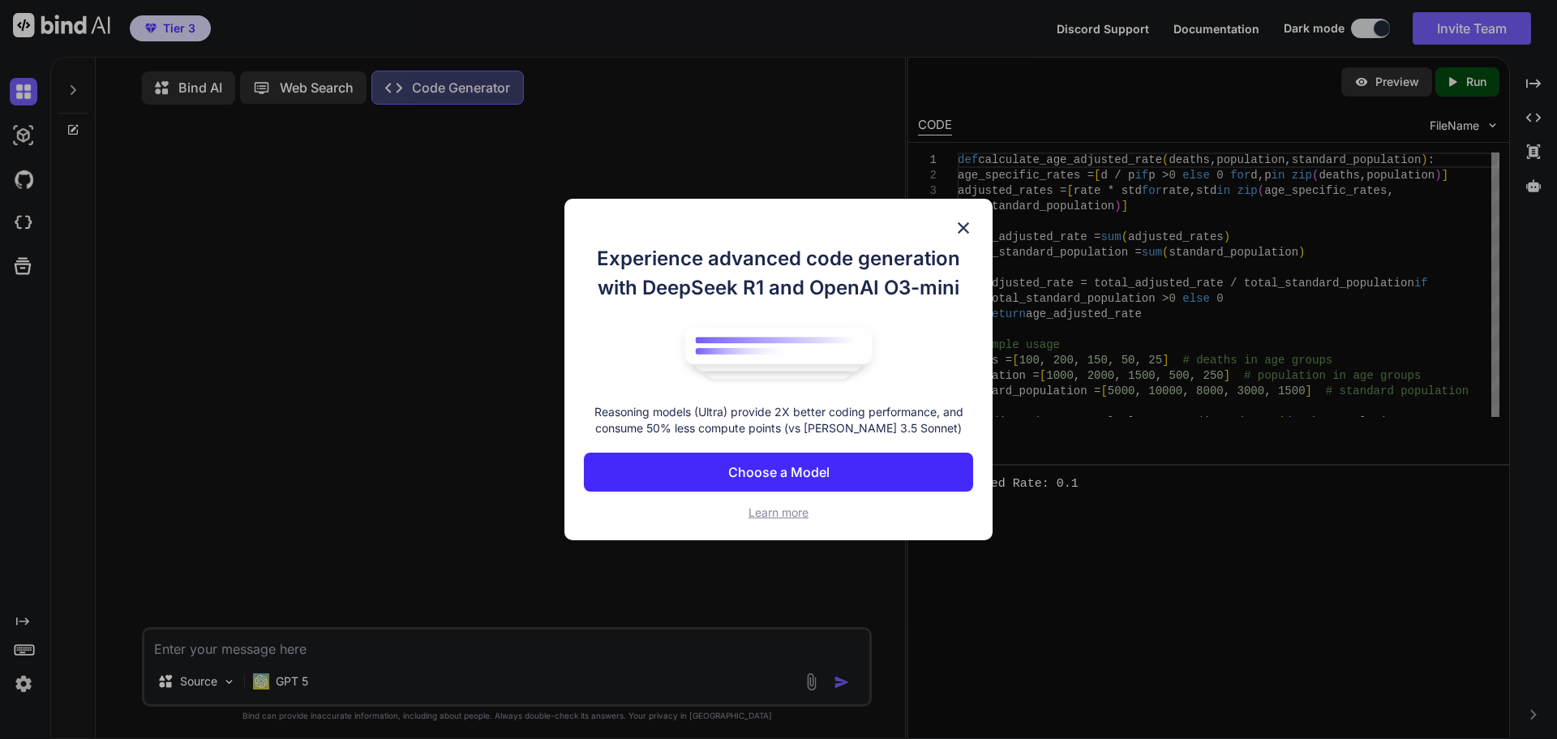
click at [795, 471] on p "Choose a Model" at bounding box center [778, 471] width 101 height 19
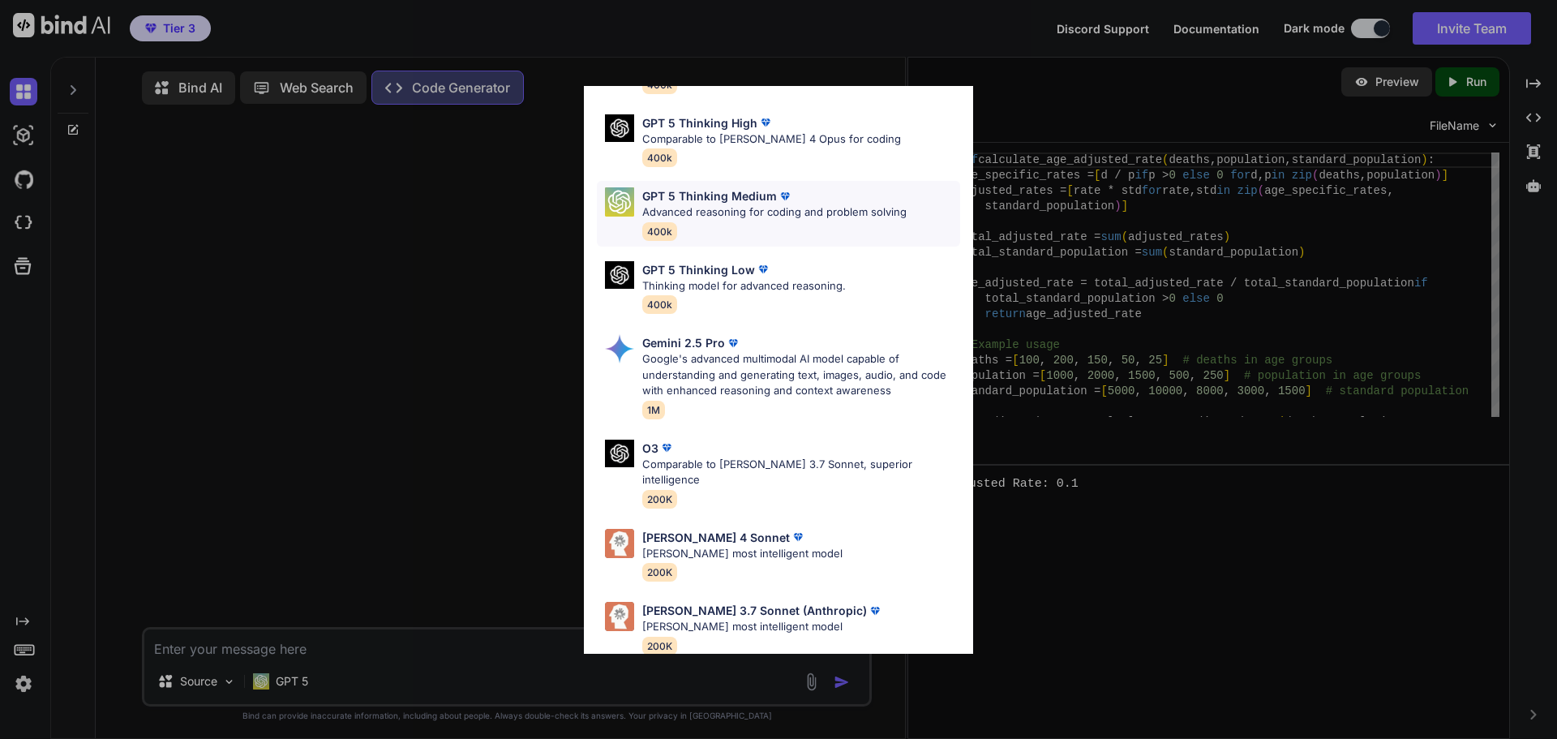
scroll to position [131, 0]
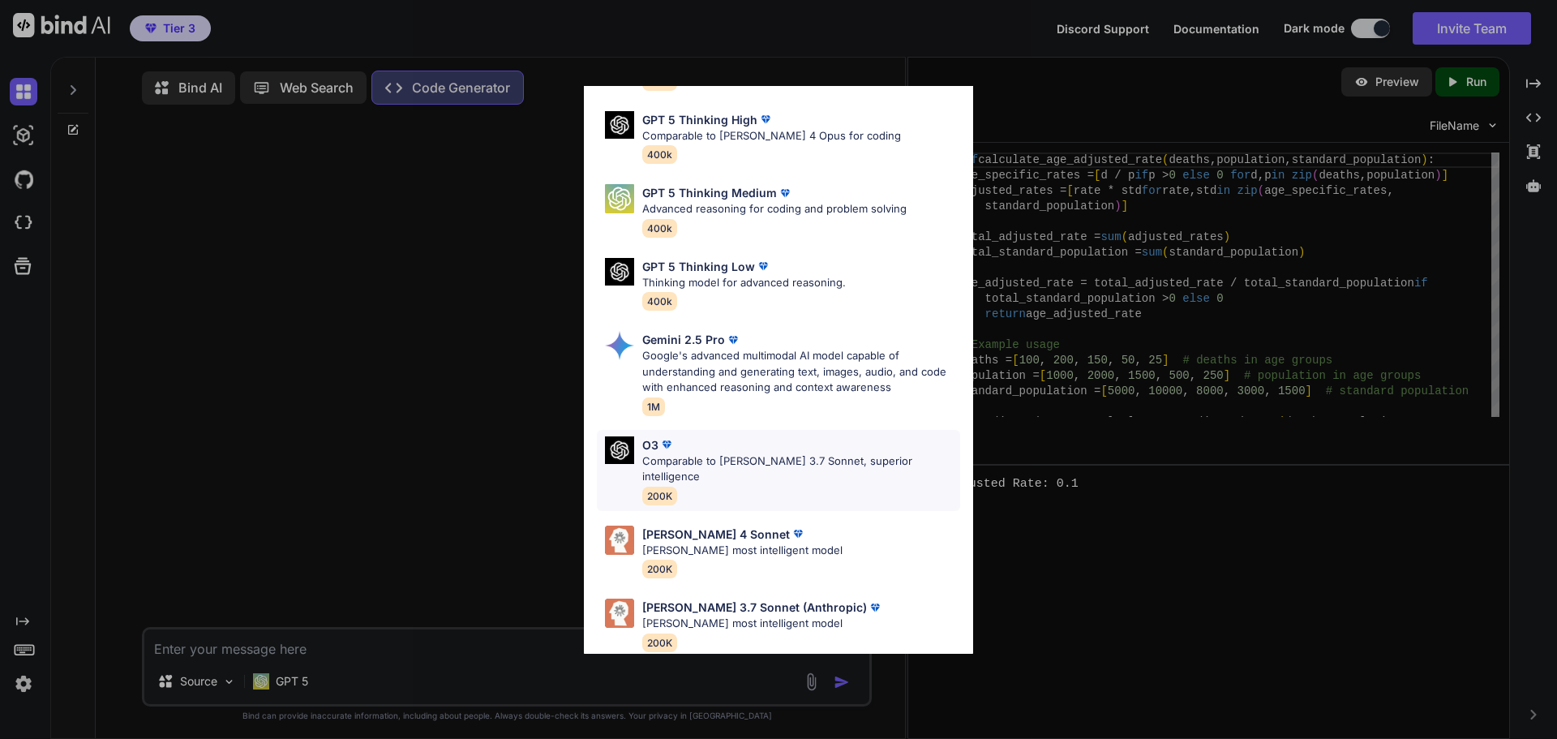
click at [747, 473] on div "O3 Comparable to [PERSON_NAME] 3.7 Sonnet, superior intelligence 200K" at bounding box center [801, 470] width 318 height 68
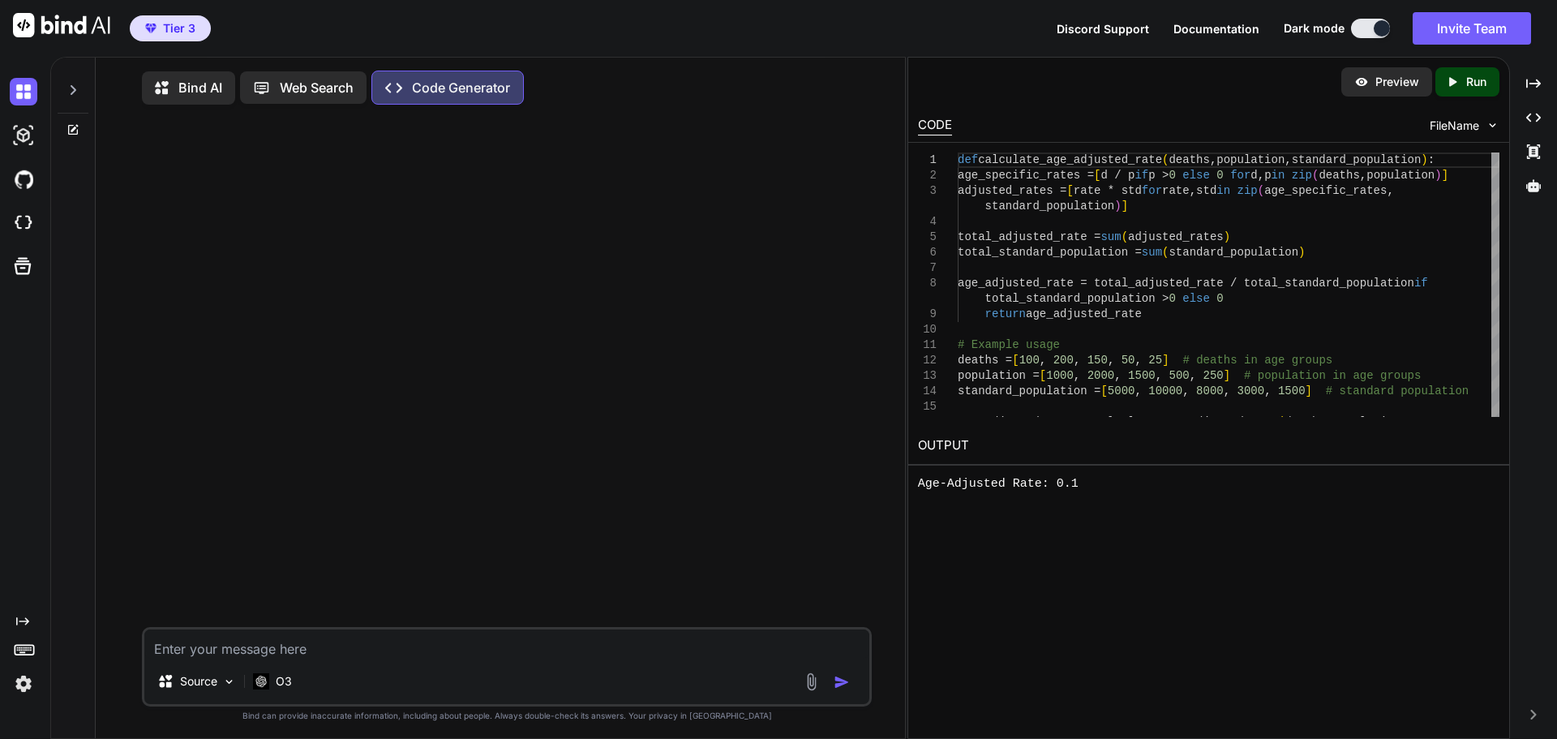
click at [333, 653] on textarea at bounding box center [506, 643] width 725 height 29
click at [228, 689] on img at bounding box center [229, 682] width 14 height 14
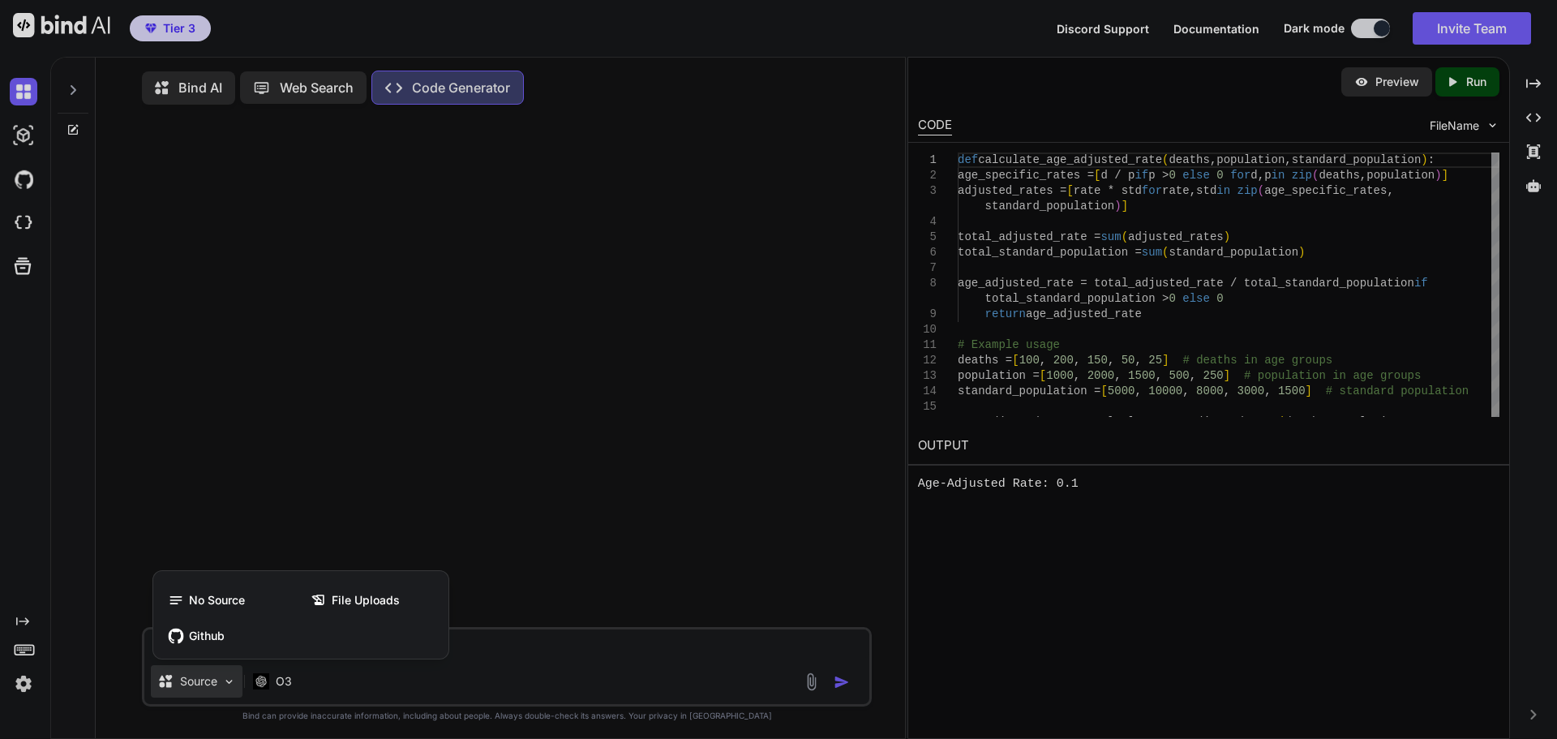
click at [228, 689] on div at bounding box center [778, 369] width 1557 height 739
